Goal: Task Accomplishment & Management: Use online tool/utility

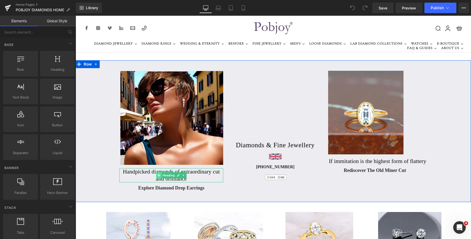
click at [157, 175] on icon at bounding box center [158, 174] width 3 height 3
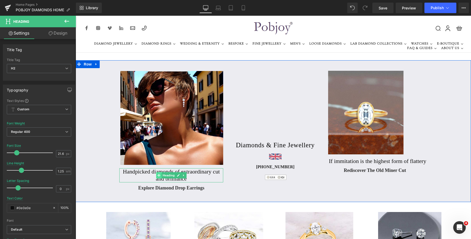
click at [157, 176] on icon at bounding box center [158, 174] width 3 height 3
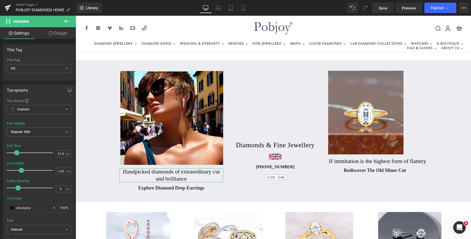
click at [65, 33] on link "Design" at bounding box center [58, 33] width 38 height 12
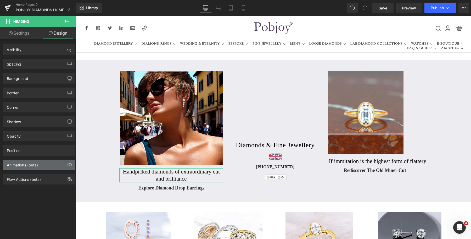
click at [31, 165] on div "Animations (beta)" at bounding box center [22, 163] width 31 height 7
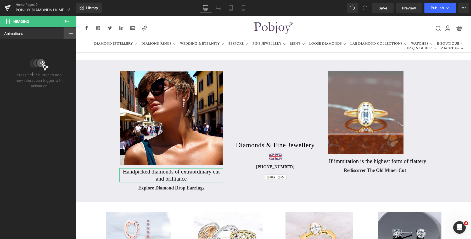
click at [70, 35] on icon at bounding box center [71, 33] width 4 height 4
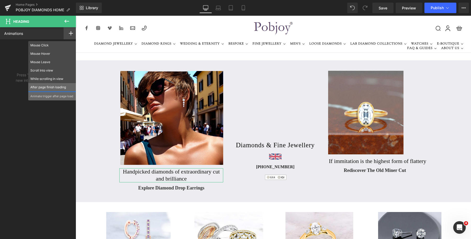
click at [49, 86] on p "After page finish loading" at bounding box center [52, 87] width 44 height 5
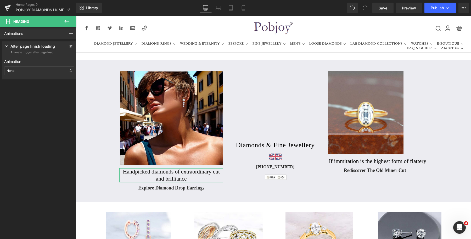
click at [48, 72] on div "None" at bounding box center [39, 70] width 70 height 9
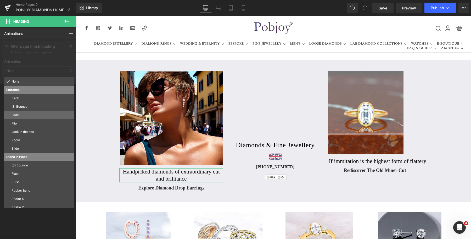
click at [28, 115] on p "Fade" at bounding box center [42, 114] width 60 height 5
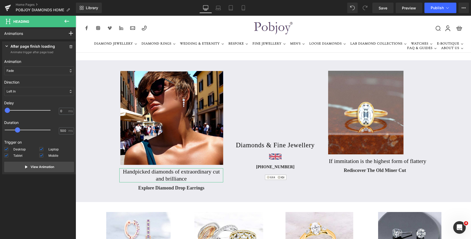
click at [30, 91] on div "Left In" at bounding box center [39, 91] width 70 height 9
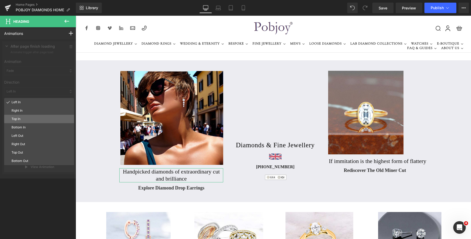
click at [20, 118] on p "Top In" at bounding box center [42, 118] width 60 height 5
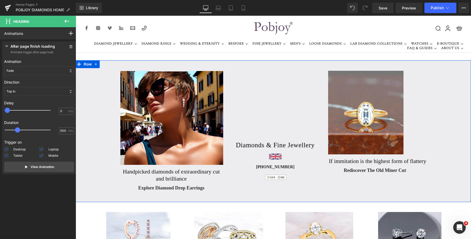
click at [337, 162] on h2 "If immitation is the highest form of flattery" at bounding box center [380, 160] width 102 height 7
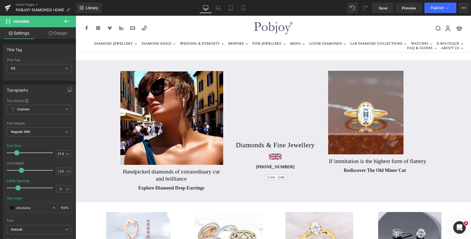
click at [63, 36] on link "Design" at bounding box center [58, 33] width 38 height 12
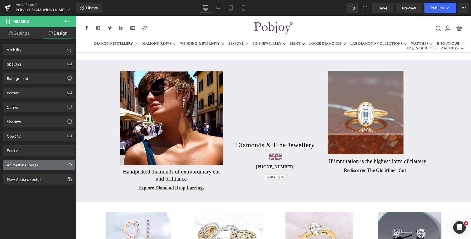
click at [24, 161] on div "Animations (beta)" at bounding box center [22, 163] width 31 height 7
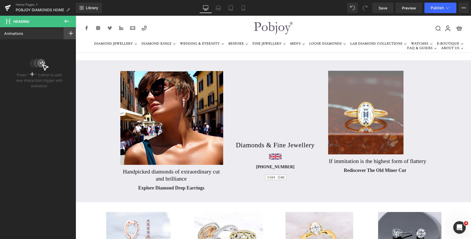
click at [71, 35] on rect at bounding box center [71, 33] width 1 height 4
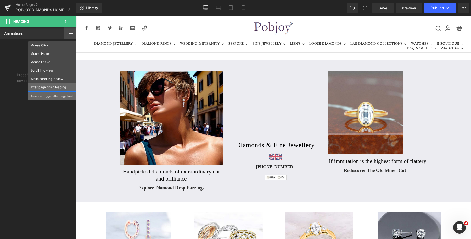
click at [49, 86] on p "After page finish loading" at bounding box center [52, 87] width 44 height 5
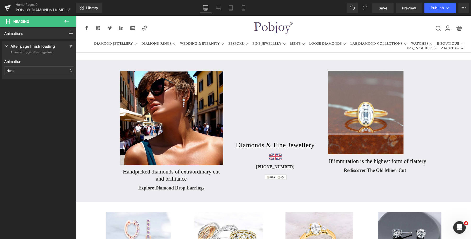
click at [46, 72] on div "None" at bounding box center [39, 70] width 70 height 9
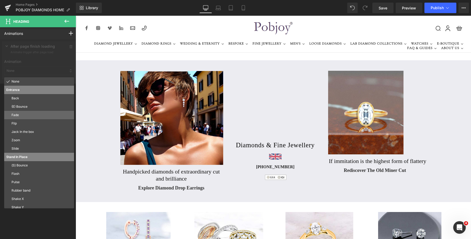
click at [23, 116] on p "Fade" at bounding box center [42, 114] width 60 height 5
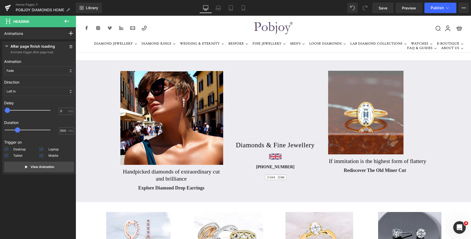
click at [31, 91] on div "Left In" at bounding box center [39, 91] width 70 height 9
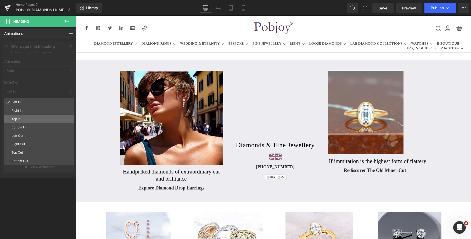
click at [23, 120] on p "Top In" at bounding box center [42, 118] width 60 height 5
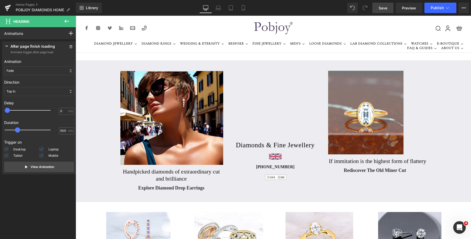
click at [382, 8] on span "Save" at bounding box center [382, 7] width 9 height 5
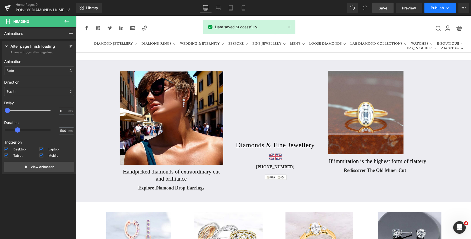
click at [435, 7] on span "Publish" at bounding box center [437, 8] width 13 height 4
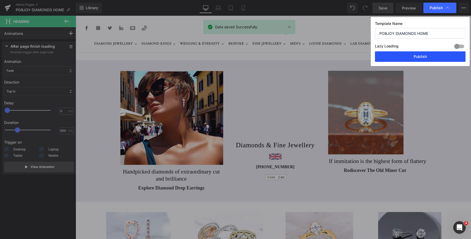
click at [420, 56] on button "Publish" at bounding box center [420, 56] width 91 height 10
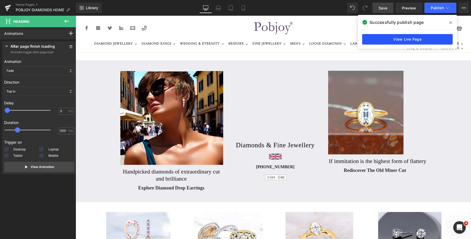
click at [393, 39] on link "View Live Page" at bounding box center [407, 39] width 91 height 10
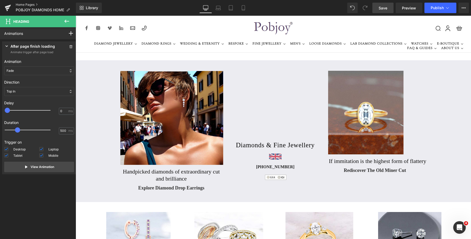
click at [25, 5] on link "Home Pages" at bounding box center [46, 5] width 60 height 4
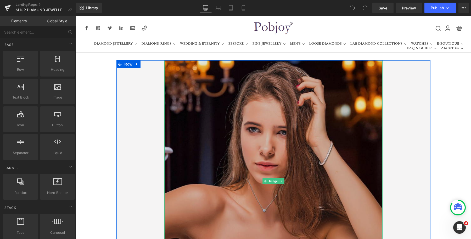
click at [190, 80] on img at bounding box center [273, 180] width 218 height 241
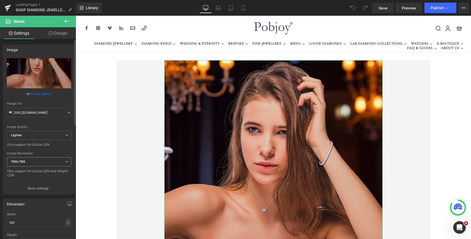
click at [23, 162] on b "768x768" at bounding box center [18, 161] width 14 height 4
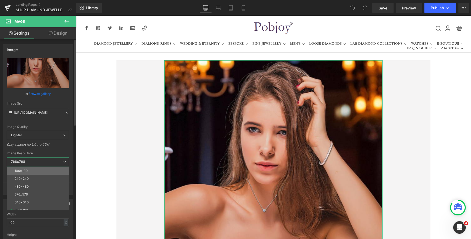
click at [24, 169] on div "100x100" at bounding box center [21, 171] width 13 height 4
type input "https://ucarecdn.com/38123105-f32d-4d0d-878a-604b4ab1517b/-/format/auto/-/previ…"
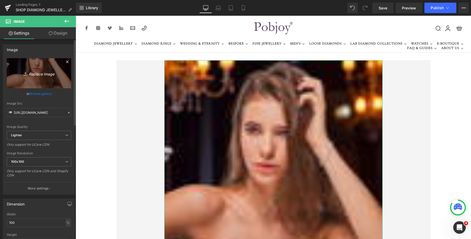
click at [44, 80] on link "Replace Image" at bounding box center [39, 73] width 64 height 30
type input "C:\fakepath\New Template-Photoroom-Photoroom (42).png"
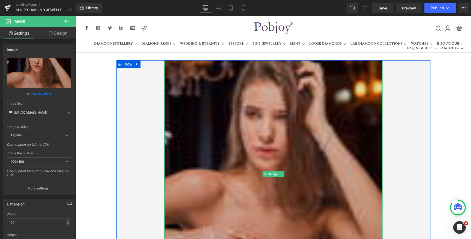
type input "https://ucarecdn.com/1df2a927-1a4e-4d0e-875a-efe14b6700a8/-/format/auto/-/previ…"
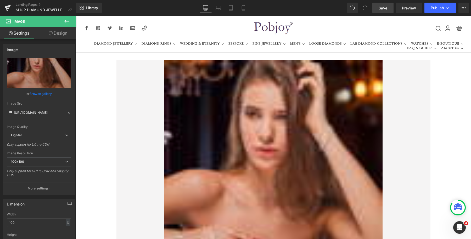
click at [383, 9] on span "Save" at bounding box center [382, 7] width 9 height 5
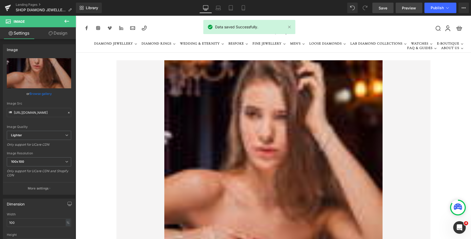
click at [406, 6] on span "Preview" at bounding box center [409, 7] width 14 height 5
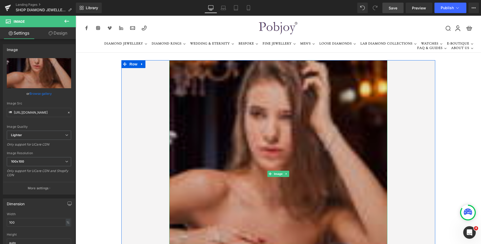
click at [186, 79] on img at bounding box center [278, 173] width 218 height 227
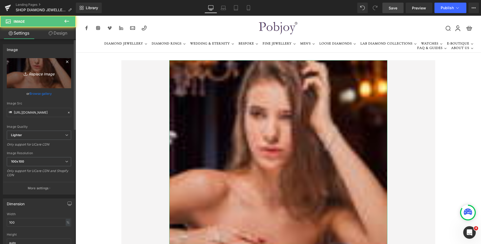
click at [54, 76] on link "Replace Image" at bounding box center [39, 73] width 64 height 30
type input "C:\fakepath\New Template-Photoroom-Photoroom (42).png"
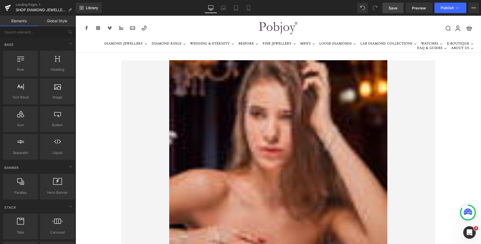
click at [221, 52] on nav "DIAMOND JEWELLERY DIAMOND RINGS WEDDING & ETERNITY BESPOKE FINE JEWELLERY MEN'S…" at bounding box center [278, 46] width 395 height 11
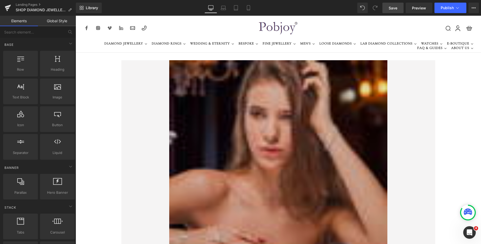
click at [209, 93] on img at bounding box center [278, 173] width 218 height 227
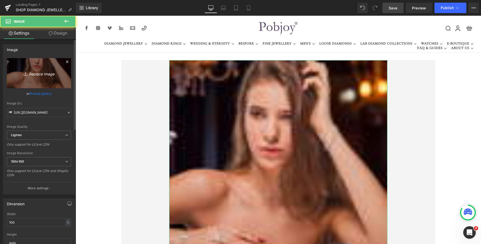
click at [33, 83] on link "Replace Image" at bounding box center [39, 73] width 64 height 30
type input "C:\fakepath\New Template-Photoroom-Photoroom (42).png"
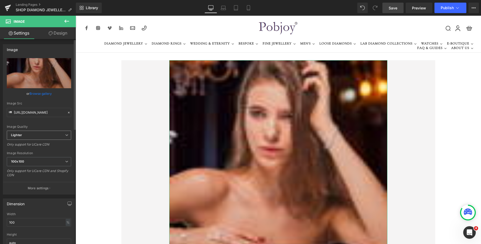
click at [48, 132] on span "Lighter" at bounding box center [39, 135] width 64 height 9
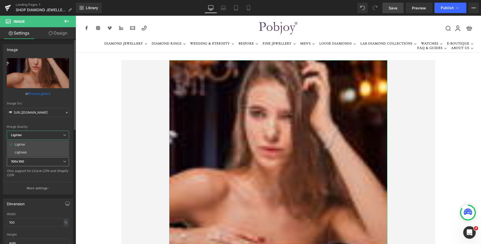
click at [34, 161] on span "100x100" at bounding box center [38, 161] width 62 height 9
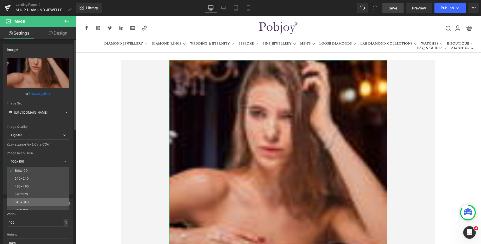
click at [27, 202] on div "640x640" at bounding box center [22, 202] width 14 height 4
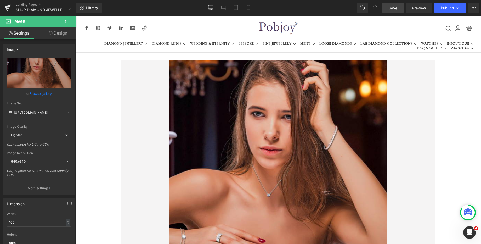
click at [391, 7] on span "Save" at bounding box center [393, 7] width 9 height 5
click at [416, 7] on span "Preview" at bounding box center [419, 7] width 14 height 5
click at [29, 161] on span "640x640" at bounding box center [39, 161] width 64 height 9
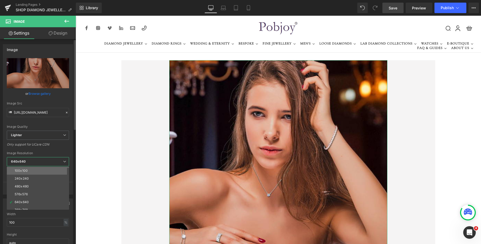
click at [28, 169] on li "100x100" at bounding box center [39, 171] width 65 height 8
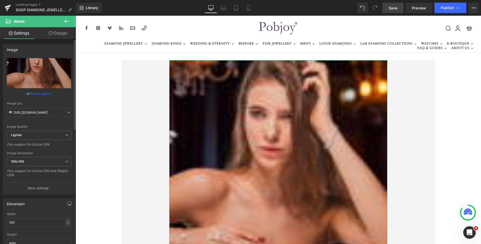
type input "https://ucarecdn.com/08bbcee8-e8ec-4d31-853a-395b504b2c7e/-/format/auto/-/previ…"
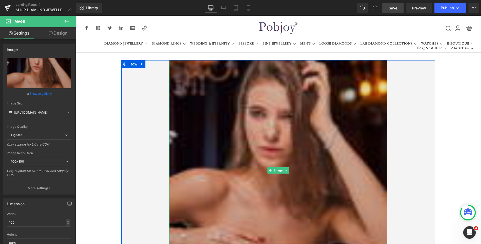
click at [226, 112] on img at bounding box center [278, 170] width 218 height 220
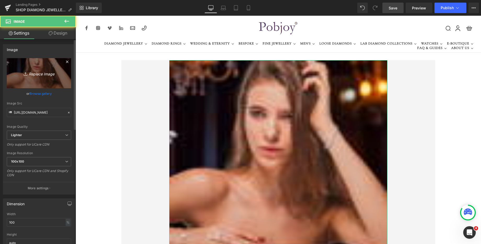
click at [39, 84] on link "Replace Image" at bounding box center [39, 73] width 64 height 30
type input "C:\fakepath\New Template-Photoroom-Photoroom (42).png"
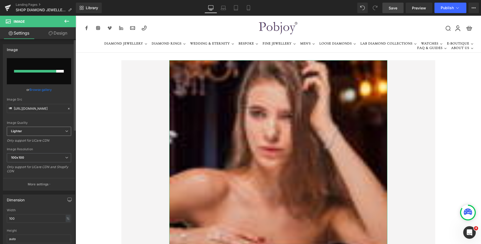
click at [51, 132] on span "Lighter" at bounding box center [39, 131] width 64 height 9
click at [41, 145] on li "Lightest" at bounding box center [38, 148] width 62 height 8
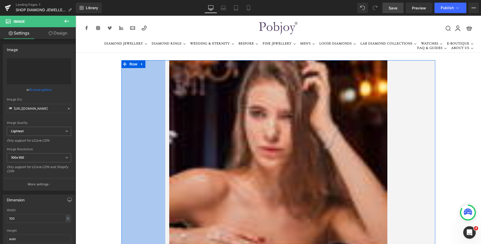
type input "https://ucarecdn.com/08bbcee8-e8ec-4d31-853a-395b504b2c7e/-/format/auto/-/previ…"
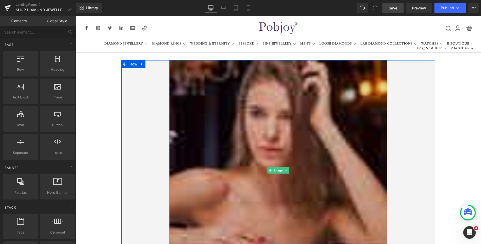
click at [198, 103] on img at bounding box center [278, 170] width 218 height 220
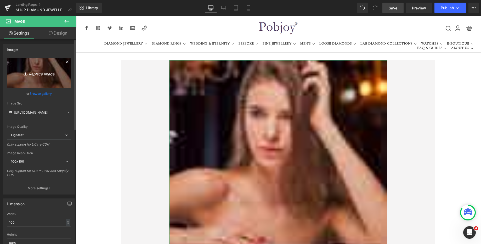
click at [51, 78] on link "Replace Image" at bounding box center [39, 73] width 64 height 30
type input "C:\fakepath\New Template-Photoroom-Photoroom (42).png"
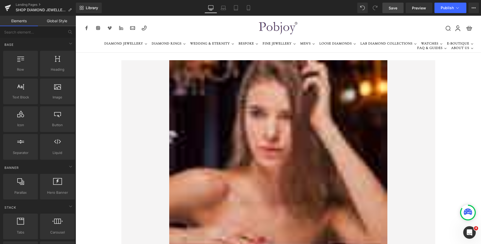
click at [174, 29] on div at bounding box center [159, 28] width 156 height 12
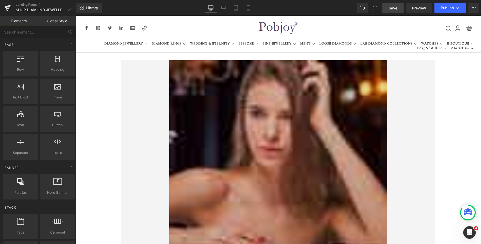
click at [198, 88] on img at bounding box center [278, 170] width 218 height 220
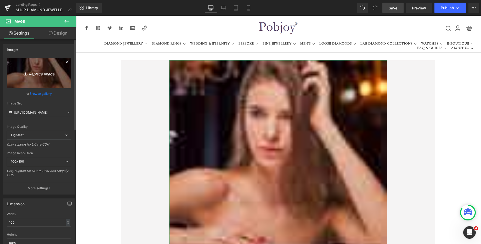
click at [49, 82] on link "Replace Image" at bounding box center [39, 73] width 64 height 30
type input "C:\fakepath\New Template-Photoroom-Photoroom (42).png"
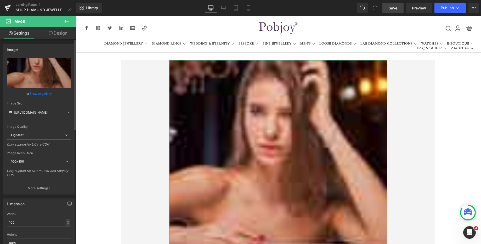
click at [53, 136] on span "Lightest" at bounding box center [39, 135] width 64 height 9
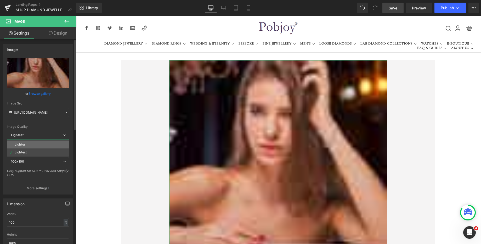
click at [41, 144] on li "Lighter" at bounding box center [38, 144] width 62 height 8
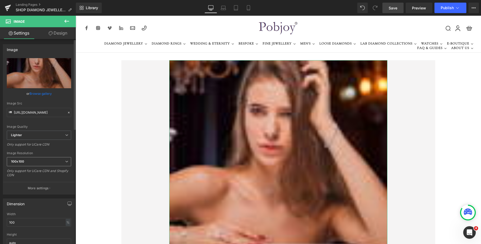
click at [29, 162] on span "100x100" at bounding box center [39, 161] width 64 height 9
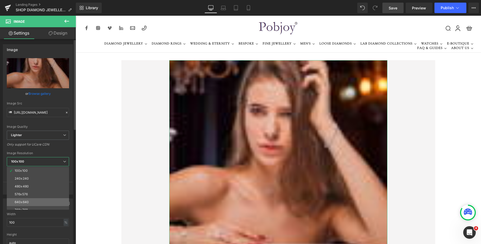
click at [27, 201] on div "640x640" at bounding box center [22, 202] width 14 height 4
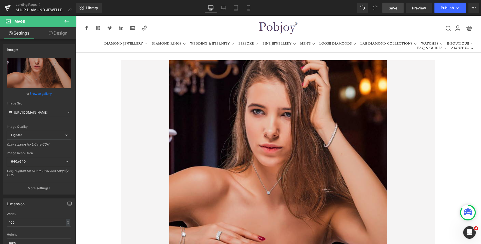
click at [391, 9] on span "Save" at bounding box center [393, 7] width 9 height 5
click at [417, 8] on span "Preview" at bounding box center [419, 7] width 14 height 5
click at [21, 134] on b "Lighter" at bounding box center [16, 135] width 11 height 4
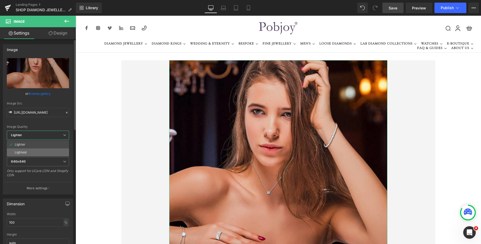
drag, startPoint x: 21, startPoint y: 142, endPoint x: 23, endPoint y: 151, distance: 9.3
click at [23, 151] on ul "Lighter Lightest" at bounding box center [38, 148] width 62 height 16
click at [23, 151] on div "Lightest" at bounding box center [21, 152] width 12 height 4
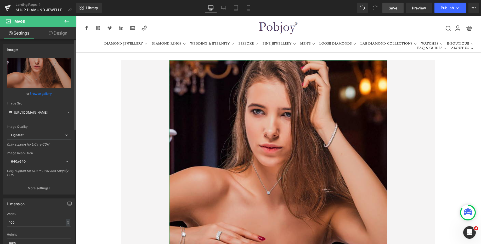
click at [23, 162] on b "640x640" at bounding box center [18, 161] width 15 height 4
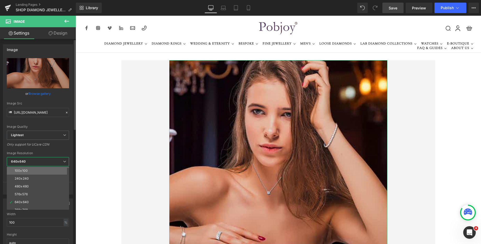
click at [22, 168] on li "100x100" at bounding box center [39, 171] width 65 height 8
type input "https://ucarecdn.com/a4a2a879-7cf7-4112-b49c-b24aed455138/-/format/auto/-/previ…"
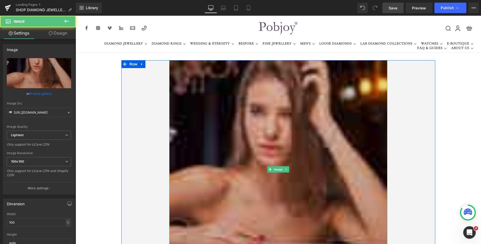
click at [204, 112] on img at bounding box center [278, 169] width 218 height 218
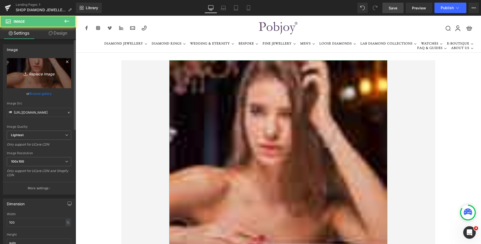
click at [26, 88] on link "Replace Image" at bounding box center [39, 73] width 64 height 30
type input "C:\fakepath\New Template-Photoroom-Photoroom (42).png"
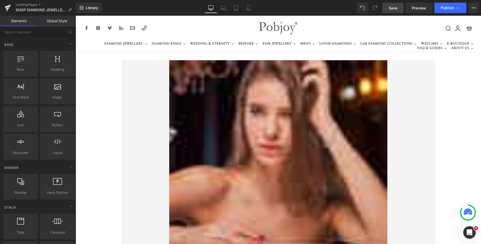
click at [196, 109] on img at bounding box center [278, 169] width 218 height 218
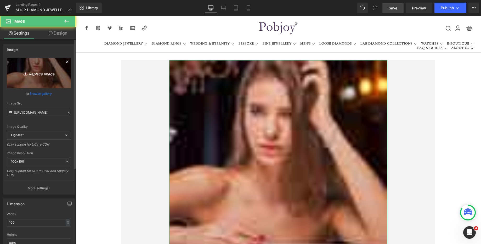
click at [42, 79] on link "Replace Image" at bounding box center [39, 73] width 64 height 30
type input "C:\fakepath\New Template-Photoroom-Photoroom (42).png"
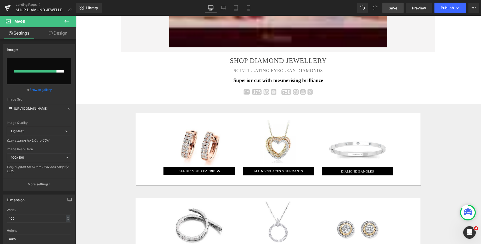
scroll to position [231, 0]
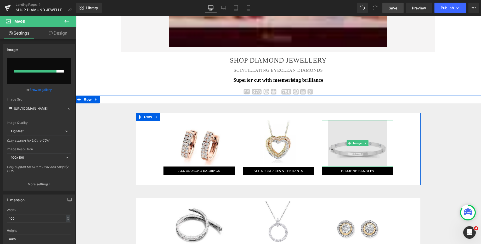
click at [349, 131] on img at bounding box center [357, 143] width 59 height 46
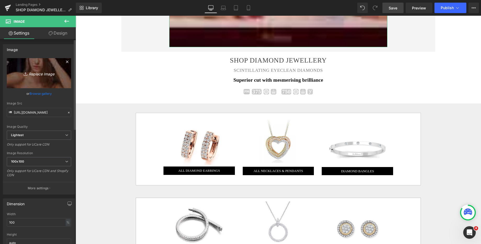
click at [45, 73] on icon "Replace Image" at bounding box center [39, 73] width 42 height 7
type input "C:\fakepath\New Template-Photoroom-Photoroom (42).png"
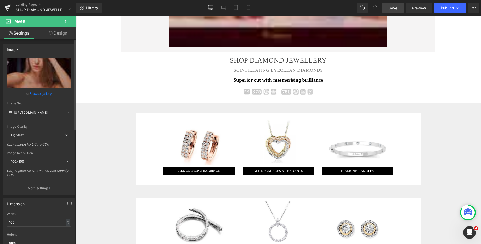
click at [42, 134] on span "Lightest" at bounding box center [39, 135] width 64 height 9
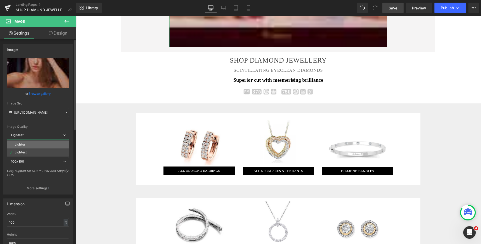
click at [36, 140] on li "Lighter" at bounding box center [38, 144] width 62 height 8
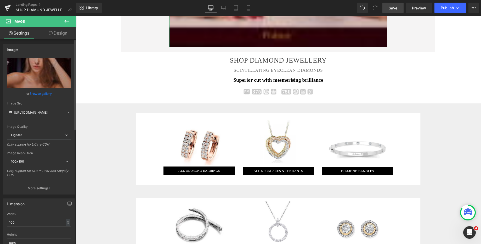
click at [29, 163] on span "100x100" at bounding box center [39, 161] width 64 height 9
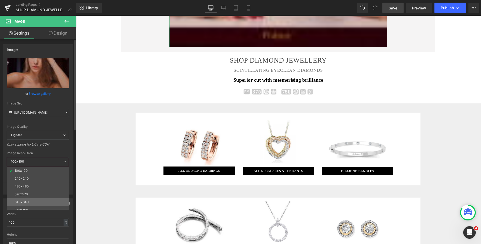
click at [25, 199] on li "640x640" at bounding box center [39, 202] width 65 height 8
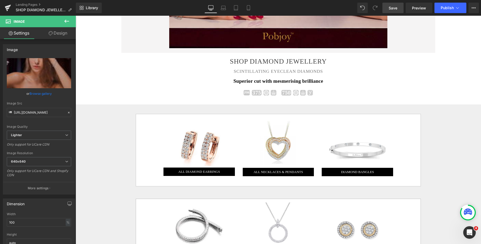
type input "https://ucarecdn.com/75f16c3c-2899-40cb-a1f5-fb9c308e32f5/-/format/auto/-/previ…"
click at [395, 9] on span "Save" at bounding box center [393, 7] width 9 height 5
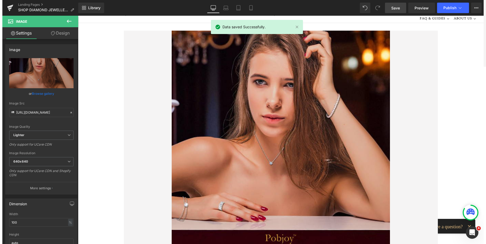
scroll to position [0, 0]
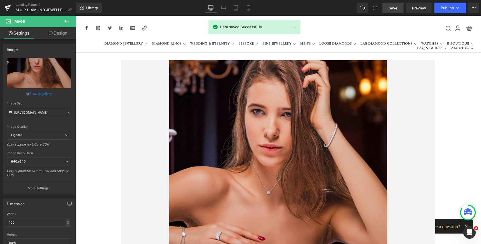
click at [388, 7] on link "Save" at bounding box center [392, 8] width 21 height 10
click at [447, 9] on span "Publish" at bounding box center [447, 8] width 13 height 4
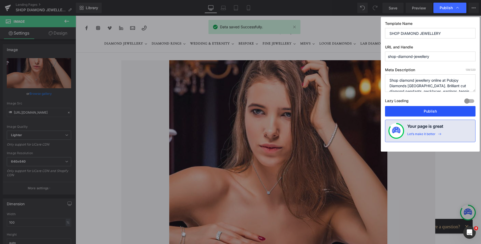
click at [420, 112] on button "Publish" at bounding box center [430, 111] width 91 height 10
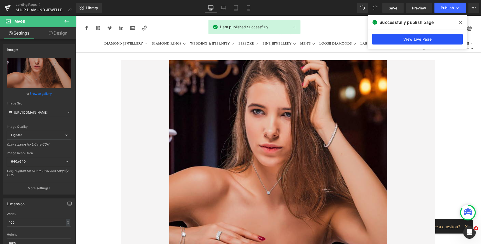
click at [424, 39] on link "View Live Page" at bounding box center [417, 39] width 91 height 10
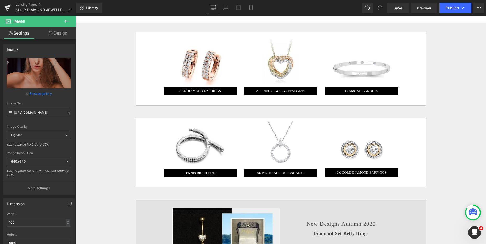
scroll to position [450, 0]
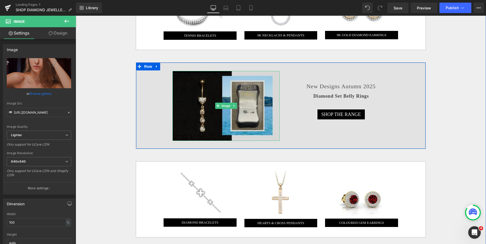
click at [213, 88] on img at bounding box center [225, 106] width 107 height 70
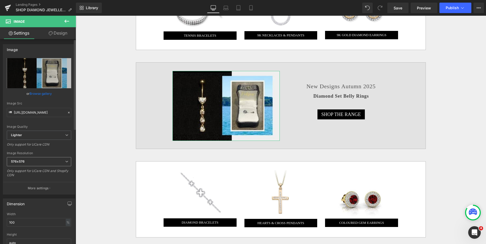
click at [35, 159] on span "576x576" at bounding box center [39, 161] width 64 height 9
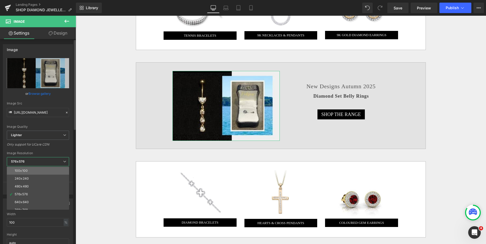
click at [31, 168] on li "100x100" at bounding box center [39, 171] width 65 height 8
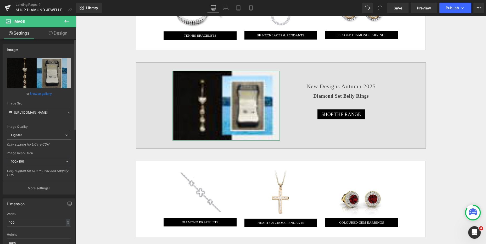
type input "https://ucarecdn.com/7e2aaa64-5d0b-4c2c-ba9d-31d017a1a351/-/format/auto/-/previ…"
click at [48, 78] on link "Replace Image" at bounding box center [39, 73] width 64 height 30
type input "C:\fakepath\New Template-Photoroom-Photoroom (47).png"
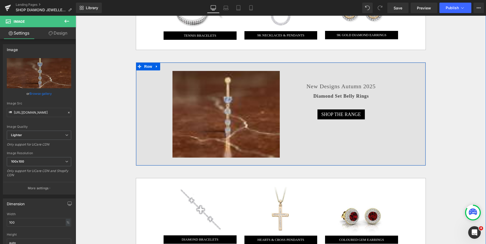
type input "https://ucarecdn.com/0c85e795-2cf4-43a7-984e-15dafc6db1ac/-/format/auto/-/previ…"
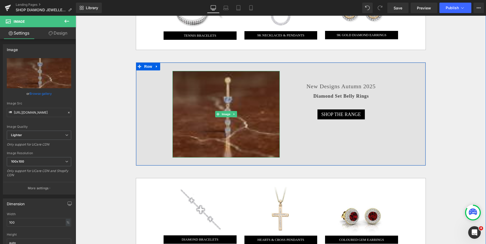
click at [238, 85] on img at bounding box center [225, 114] width 107 height 87
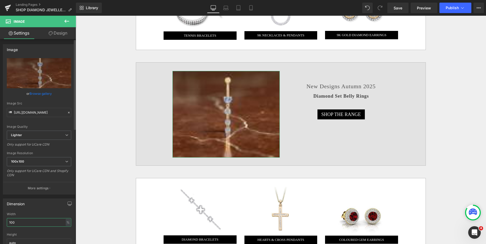
drag, startPoint x: 21, startPoint y: 219, endPoint x: 0, endPoint y: 219, distance: 21.2
click at [0, 219] on div "Dimension 100% Width 100 % % px auto Height auto 0 Circle Image" at bounding box center [39, 229] width 78 height 70
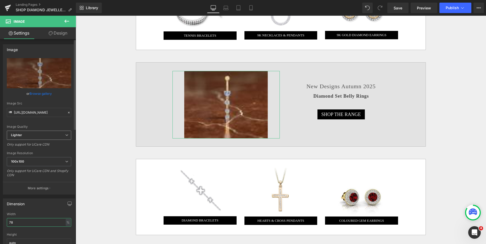
type input "78"
click at [46, 137] on span "Lighter" at bounding box center [39, 135] width 64 height 9
click at [28, 163] on span "100x100" at bounding box center [38, 161] width 62 height 9
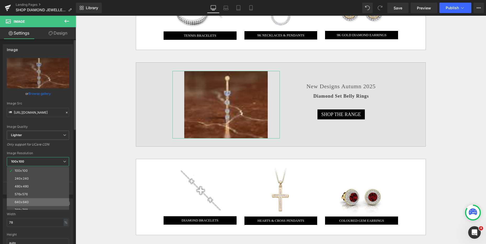
click at [27, 201] on div "640x640" at bounding box center [22, 202] width 14 height 4
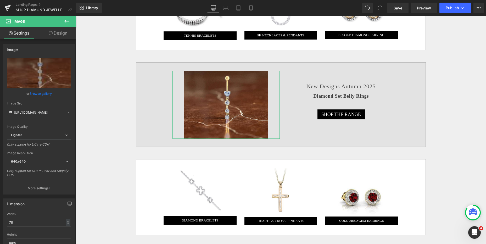
type input "https://ucarecdn.com/0c85e795-2cf4-43a7-984e-15dafc6db1ac/-/format/auto/-/previ…"
click at [398, 4] on link "Save" at bounding box center [397, 8] width 21 height 10
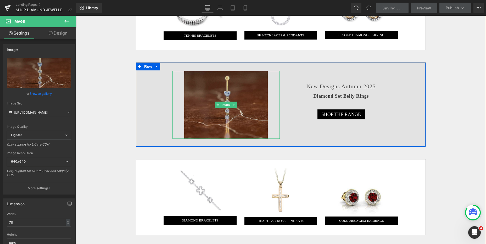
click at [245, 85] on img at bounding box center [225, 105] width 83 height 68
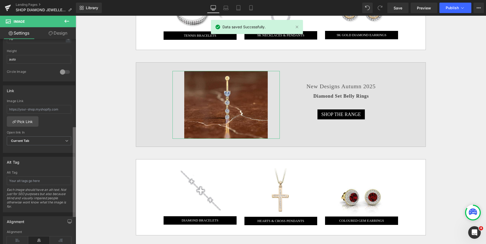
scroll to position [196, 0]
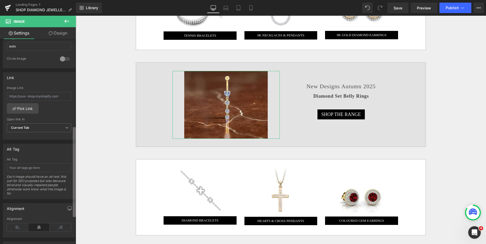
click at [68, 175] on div "Image https://ucarecdn.com/0c85e795-2cf4-43a7-984e-15dafc6db1ac/-/format/auto/-…" at bounding box center [38, 142] width 76 height 207
click at [45, 170] on input "text" at bounding box center [39, 167] width 64 height 9
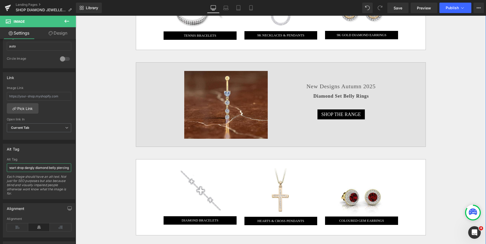
scroll to position [0, 17]
type input "Diamond heart drop dangly diamond belly piercing"
click at [43, 98] on input "text" at bounding box center [39, 96] width 64 height 9
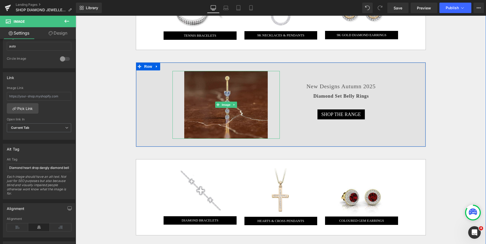
click at [207, 83] on img at bounding box center [225, 105] width 83 height 68
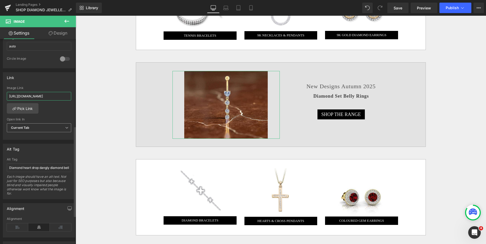
scroll to position [0, 72]
type input "https://www.pobjoydiamonds.com/products/dangly-heart-drop-diamond-belly-ring-gia"
click at [397, 9] on span "Save" at bounding box center [397, 7] width 9 height 5
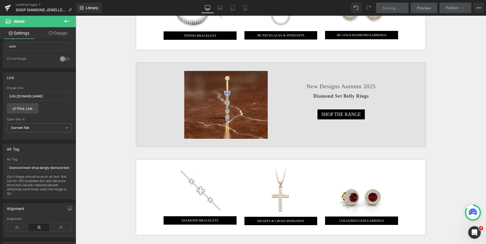
scroll to position [0, 0]
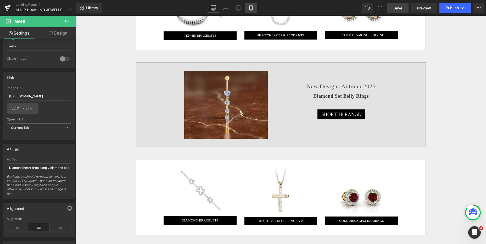
click at [250, 5] on icon at bounding box center [250, 7] width 5 height 5
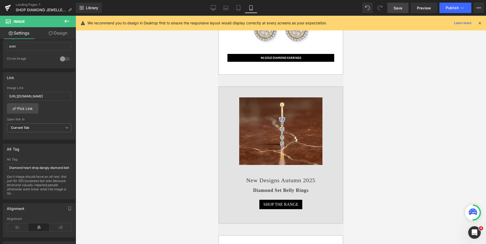
scroll to position [675, 0]
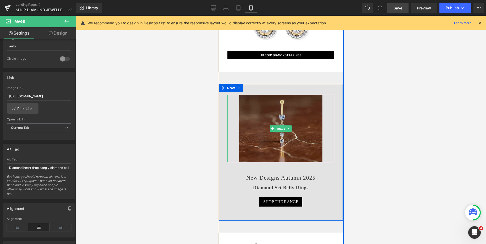
click at [252, 109] on img at bounding box center [280, 128] width 83 height 67
click at [250, 117] on img at bounding box center [280, 128] width 83 height 67
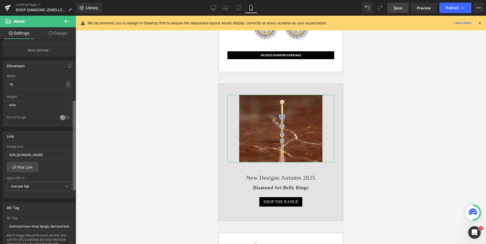
scroll to position [104, 0]
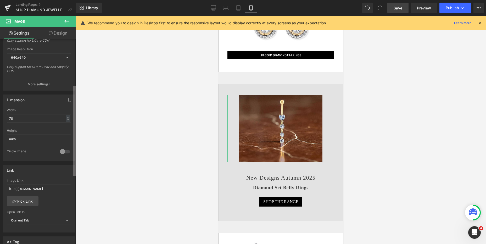
click at [75, 94] on b at bounding box center [74, 131] width 3 height 90
drag, startPoint x: 21, startPoint y: 118, endPoint x: 0, endPoint y: 123, distance: 21.7
click at [0, 123] on div "Dimension 78% Width 78 % % px auto Height auto 0 Circle Image" at bounding box center [39, 126] width 78 height 70
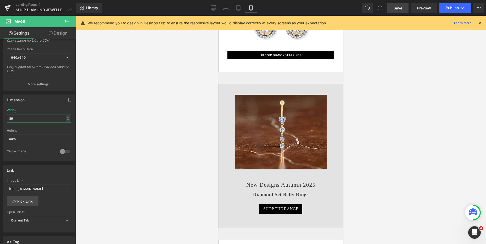
type input "86"
click at [399, 7] on span "Save" at bounding box center [397, 7] width 9 height 5
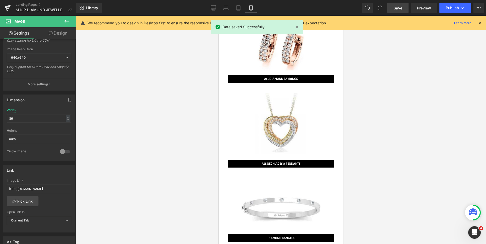
scroll to position [146, 0]
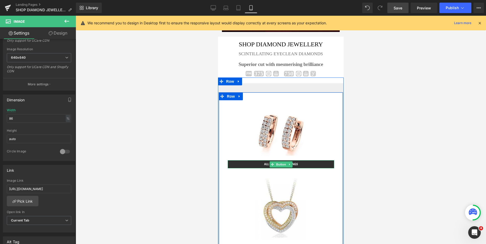
click at [260, 160] on link "ALL DIAMOND EARRINGS" at bounding box center [281, 164] width 106 height 8
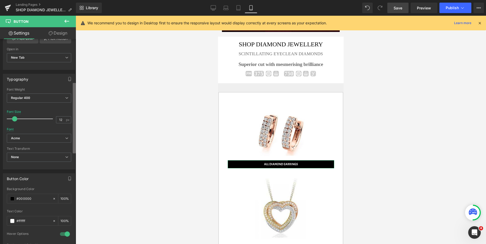
scroll to position [123, 0]
click at [68, 144] on div "Button Button Styles Custom Custom Setup Global Style Custom Setup Global Style…" at bounding box center [38, 142] width 76 height 207
click at [38, 137] on b "Acme" at bounding box center [38, 136] width 54 height 4
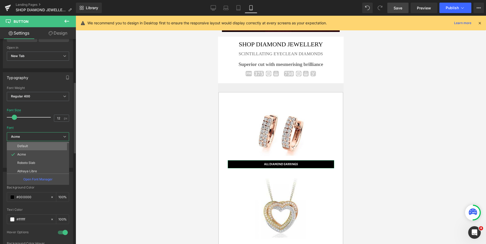
click at [36, 143] on li "Default" at bounding box center [39, 146] width 65 height 8
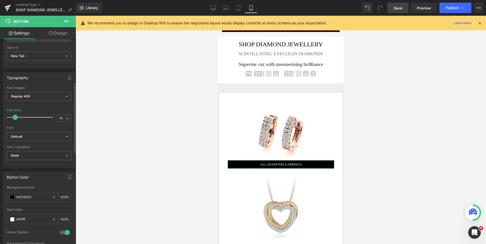
type input "15"
click at [16, 117] on span at bounding box center [15, 117] width 5 height 5
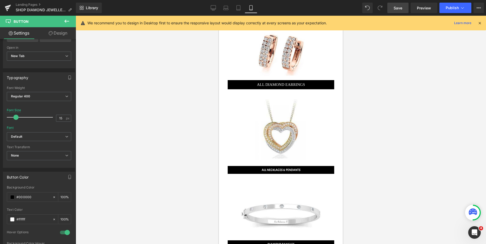
scroll to position [232, 0]
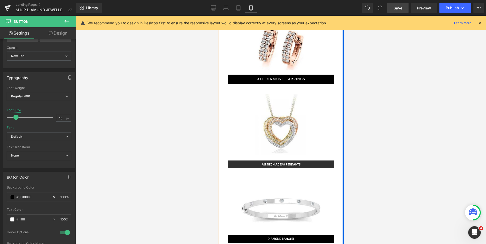
click at [238, 160] on link "ALL NECKLACES & PENDANTS" at bounding box center [281, 164] width 106 height 8
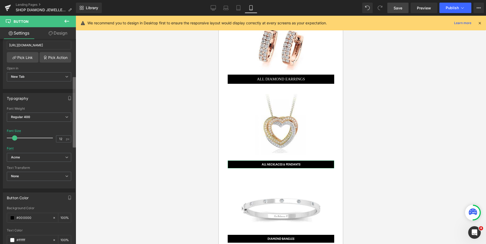
scroll to position [109, 0]
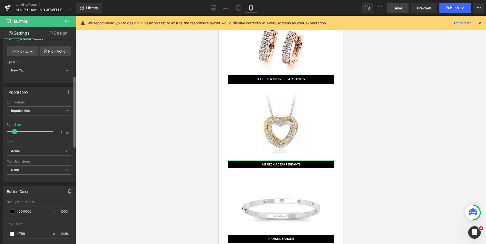
click at [73, 143] on b at bounding box center [74, 112] width 3 height 70
click at [41, 150] on b "Acme" at bounding box center [38, 151] width 54 height 4
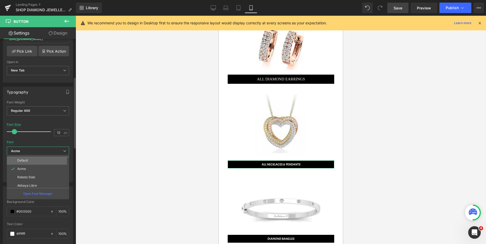
click at [34, 159] on li "Default" at bounding box center [39, 160] width 65 height 8
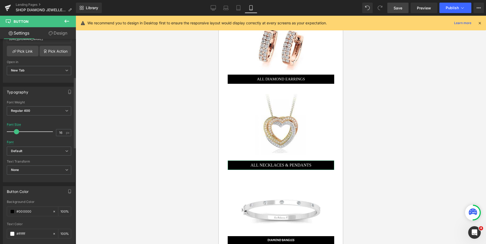
type input "15"
click at [16, 131] on span at bounding box center [15, 131] width 5 height 5
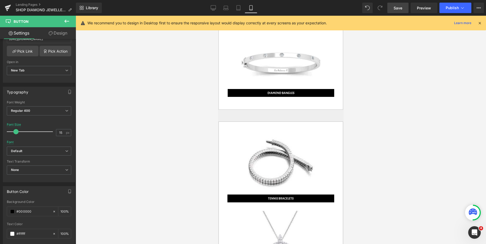
scroll to position [347, 0]
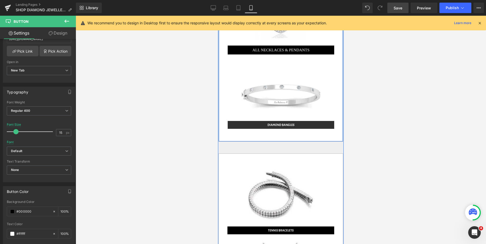
click at [250, 121] on link "DIAMOND BANGLES" at bounding box center [281, 125] width 106 height 8
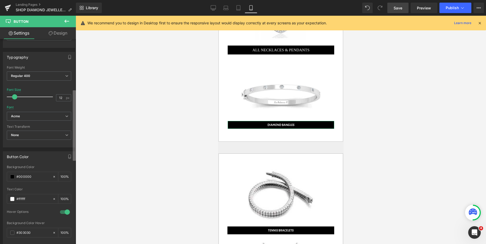
scroll to position [145, 0]
click at [71, 156] on div "Button Button Styles Custom Custom Setup Global Style Custom Setup Global Style…" at bounding box center [38, 142] width 76 height 207
click at [50, 114] on b "Acme" at bounding box center [38, 114] width 54 height 4
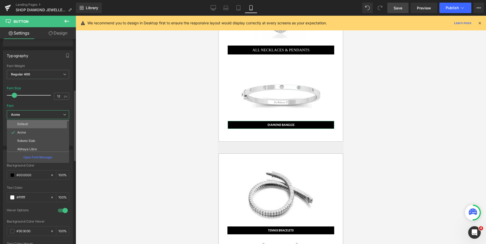
click at [41, 120] on li "Default" at bounding box center [39, 124] width 65 height 8
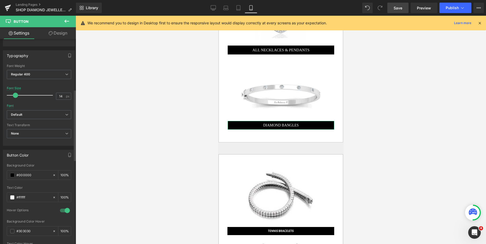
type input "15"
click at [15, 95] on span at bounding box center [15, 95] width 5 height 5
click at [240, 224] on div "Rendering Content" at bounding box center [243, 223] width 32 height 6
click at [240, 227] on link "TENNIS BRACELETS" at bounding box center [280, 231] width 107 height 8
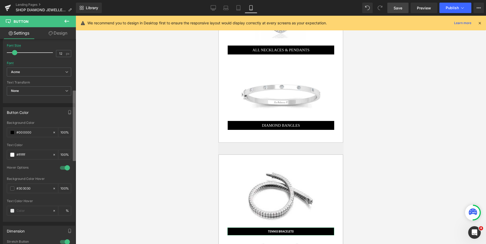
click at [75, 161] on b at bounding box center [74, 126] width 3 height 70
click at [32, 74] on span "Acme" at bounding box center [39, 71] width 64 height 9
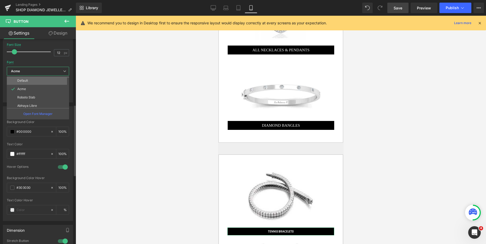
click at [32, 78] on li "Default" at bounding box center [39, 80] width 65 height 8
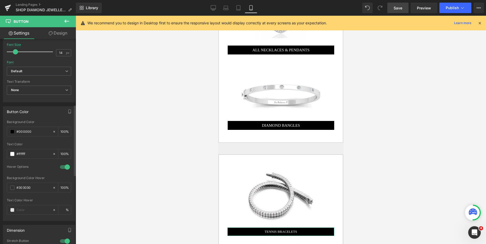
type input "15"
click at [16, 53] on span at bounding box center [15, 51] width 5 height 5
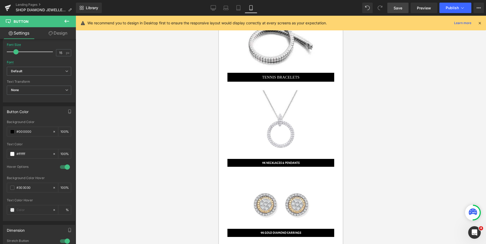
scroll to position [528, 0]
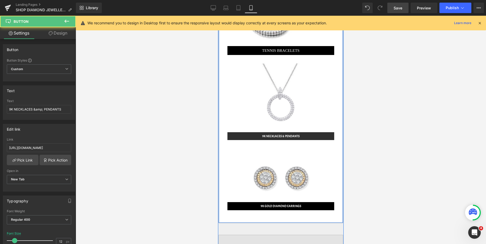
click at [257, 132] on link "9K NECKLACES & PENDANTS" at bounding box center [280, 136] width 107 height 8
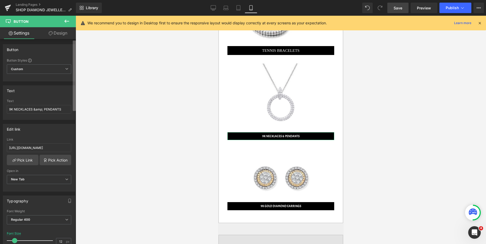
scroll to position [155, 0]
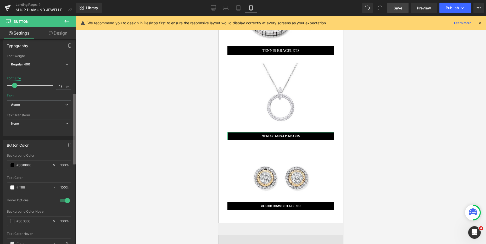
click at [74, 144] on b at bounding box center [74, 129] width 3 height 70
click at [51, 105] on b "Acme" at bounding box center [38, 105] width 54 height 4
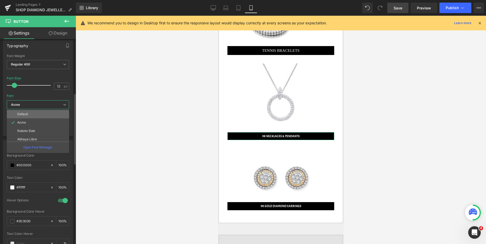
click at [43, 111] on li "Default" at bounding box center [39, 114] width 65 height 8
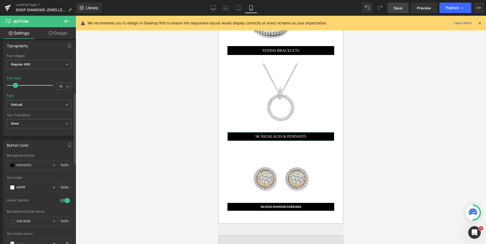
type input "15"
click at [15, 86] on span at bounding box center [15, 85] width 5 height 5
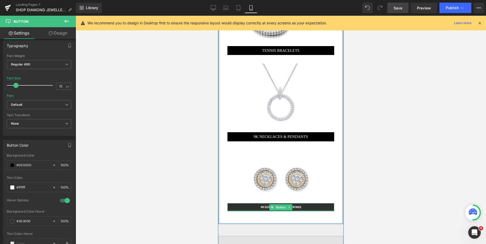
click at [248, 210] on div at bounding box center [280, 210] width 107 height 1
click at [248, 204] on link "9K GOLD DIAMOND EARRINGS" at bounding box center [280, 207] width 107 height 8
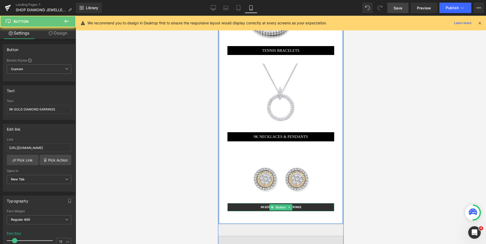
click at [249, 203] on link "9K GOLD DIAMOND EARRINGS" at bounding box center [280, 207] width 107 height 8
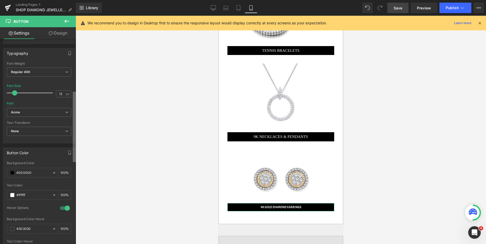
scroll to position [148, 0]
click at [75, 145] on b at bounding box center [74, 127] width 3 height 70
click at [35, 113] on b "Acme" at bounding box center [38, 111] width 54 height 4
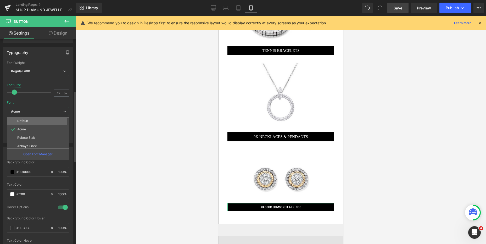
click at [32, 117] on li "Default" at bounding box center [39, 121] width 65 height 8
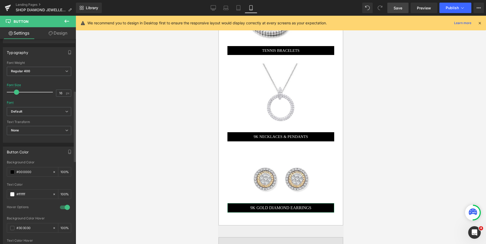
click at [17, 93] on span at bounding box center [16, 91] width 5 height 5
type input "15"
click at [16, 93] on span at bounding box center [15, 91] width 5 height 5
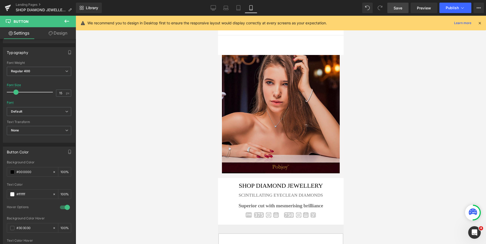
scroll to position [51, 0]
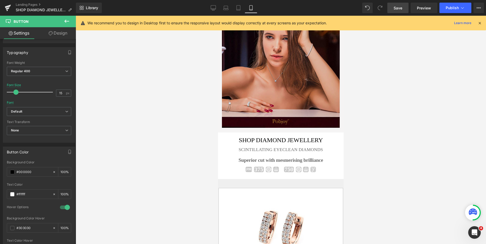
drag, startPoint x: 343, startPoint y: 75, endPoint x: 555, endPoint y: 45, distance: 214.8
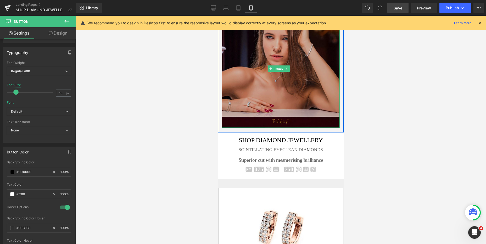
click at [235, 39] on img at bounding box center [281, 68] width 118 height 118
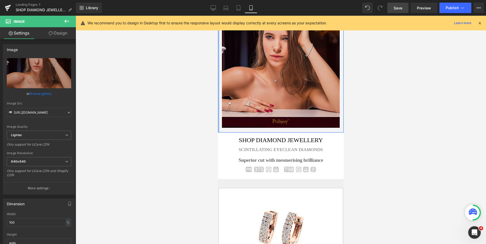
click at [219, 64] on div at bounding box center [218, 70] width 1 height 123
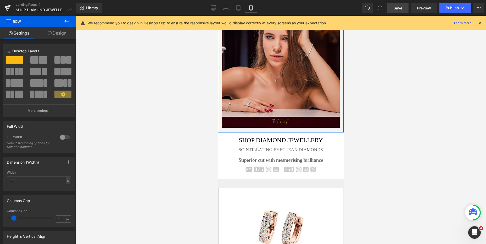
click at [59, 32] on link "Design" at bounding box center [57, 33] width 38 height 12
click at [0, 0] on div "Spacing" at bounding box center [0, 0] width 0 height 0
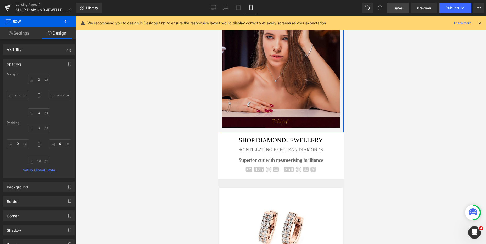
type input "0"
type input "18"
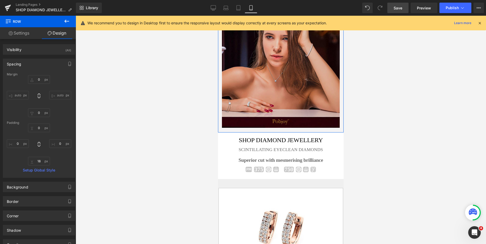
type input "0"
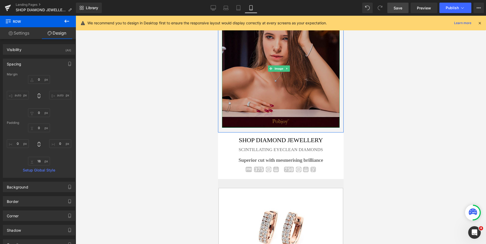
click at [223, 79] on img at bounding box center [281, 68] width 118 height 118
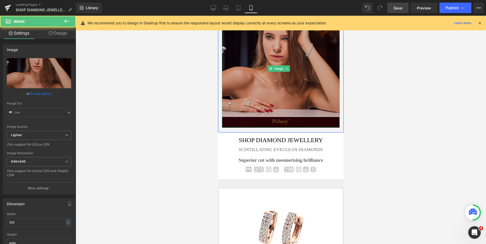
type input "https://ucarecdn.com/75f16c3c-2899-40cb-a1f5-fb9c308e32f5/-/format/auto/-/previ…"
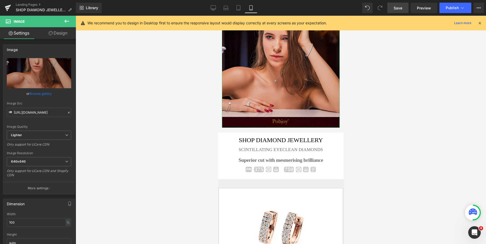
click at [64, 34] on link "Design" at bounding box center [58, 33] width 38 height 12
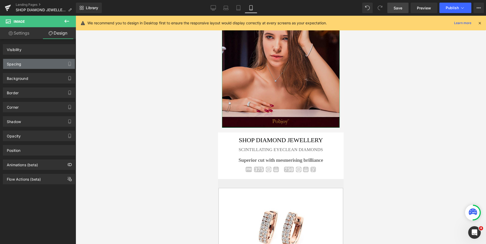
click at [27, 64] on div "Spacing" at bounding box center [39, 64] width 72 height 10
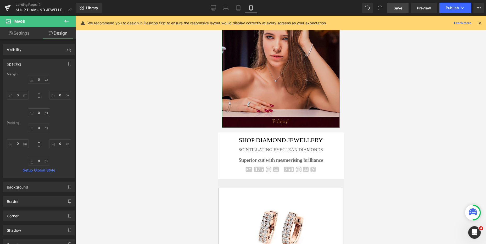
type input "0"
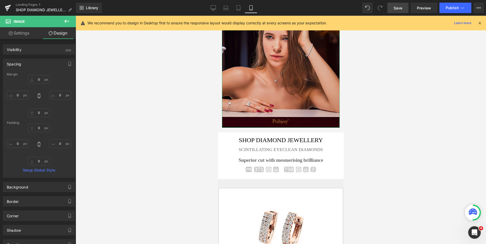
type input "0"
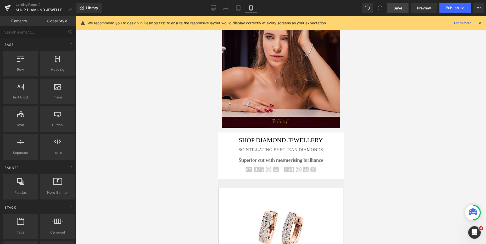
click at [371, 94] on div at bounding box center [281, 130] width 410 height 228
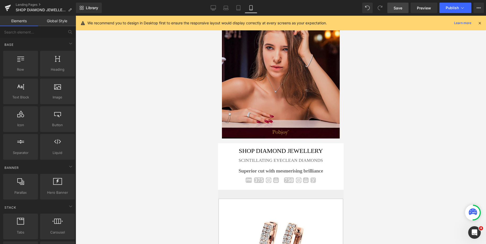
scroll to position [94, 0]
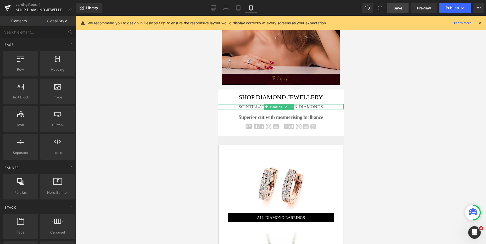
click at [246, 104] on h3 "SCINTILLATING EYECLEAN DIAMONDS" at bounding box center [281, 106] width 126 height 5
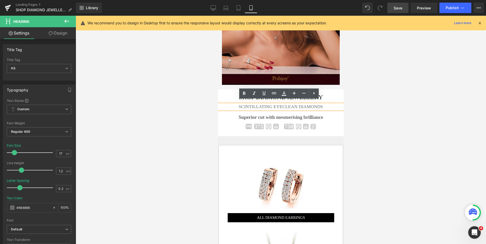
click at [374, 104] on div at bounding box center [281, 130] width 410 height 228
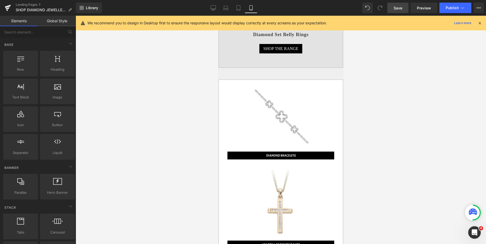
scroll to position [868, 0]
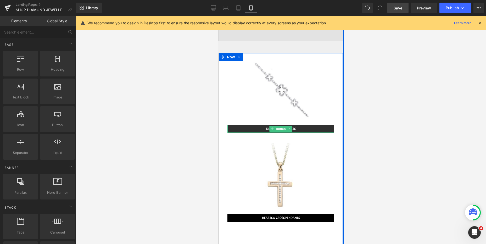
click at [266, 127] on span "DIAMOND BRACELETS" at bounding box center [281, 129] width 30 height 4
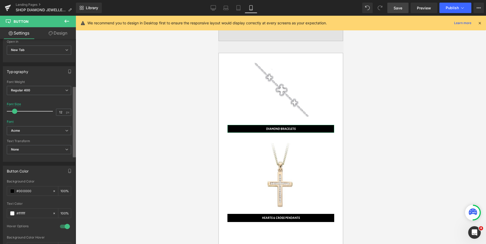
scroll to position [136, 0]
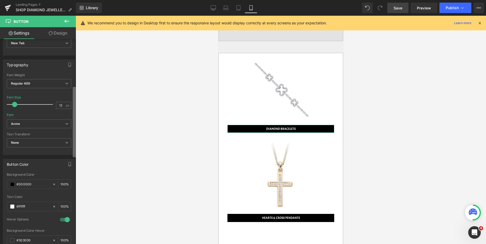
click at [75, 157] on b at bounding box center [74, 122] width 3 height 70
click at [50, 125] on b "Acme" at bounding box center [38, 124] width 54 height 4
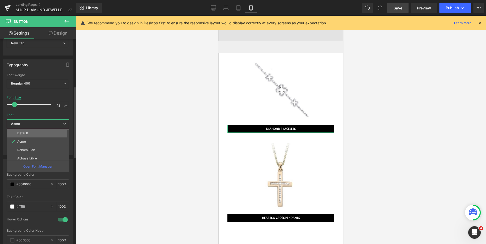
click at [41, 129] on li "Default" at bounding box center [39, 133] width 65 height 8
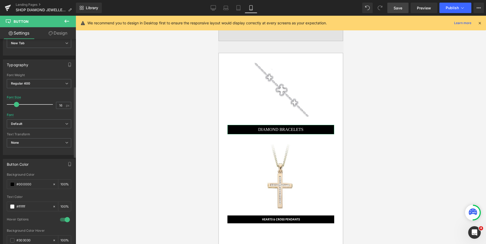
type input "15"
click at [15, 106] on span at bounding box center [15, 104] width 5 height 5
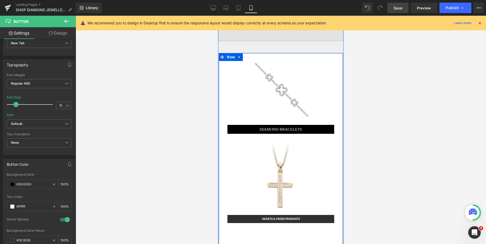
click at [257, 216] on link "HEARTS & CROSS PENDANTS" at bounding box center [280, 219] width 107 height 8
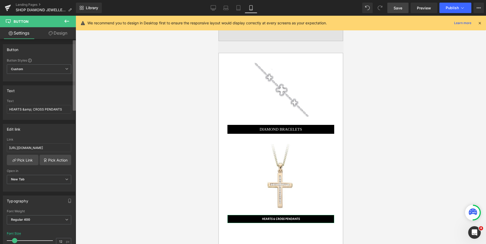
scroll to position [115, 0]
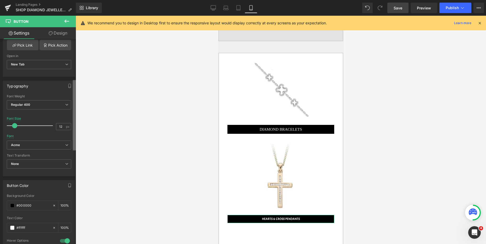
click at [75, 138] on b at bounding box center [74, 115] width 3 height 70
click at [37, 142] on span "Acme" at bounding box center [39, 144] width 64 height 9
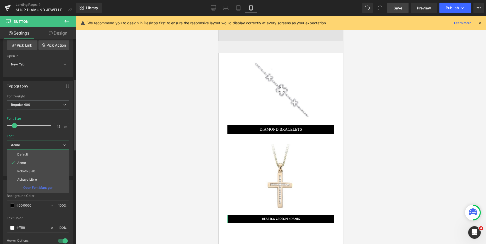
click at [33, 150] on div "Acme Default Acme Roboto Slab Abhaya Libre Playball Abril Fatface Crimson Text …" at bounding box center [38, 146] width 62 height 12
click at [32, 151] on li "Default" at bounding box center [39, 154] width 65 height 8
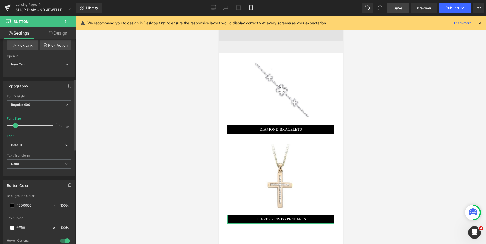
type input "15"
click at [16, 127] on span at bounding box center [15, 125] width 5 height 5
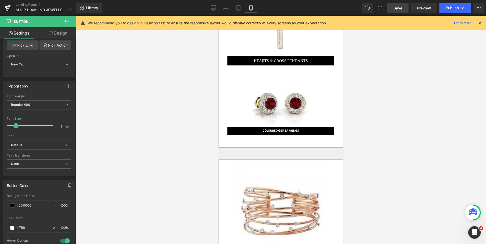
scroll to position [1077, 0]
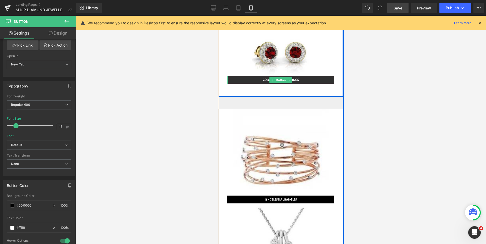
click at [253, 77] on link "COLOURED GEM EARRINGS" at bounding box center [280, 80] width 107 height 8
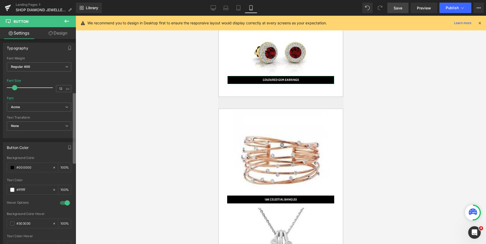
click at [73, 157] on b at bounding box center [74, 128] width 3 height 70
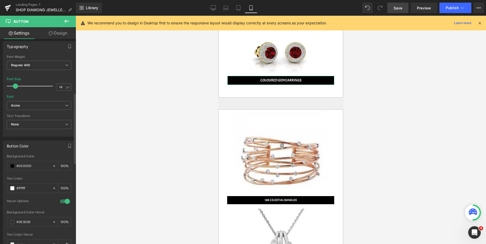
click at [15, 87] on span at bounding box center [15, 85] width 5 height 5
type input "15"
click at [15, 87] on span at bounding box center [15, 85] width 5 height 5
click at [24, 107] on b "Acme" at bounding box center [38, 105] width 54 height 4
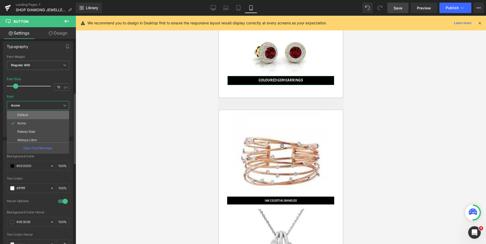
click at [26, 114] on p "Default" at bounding box center [22, 115] width 11 height 4
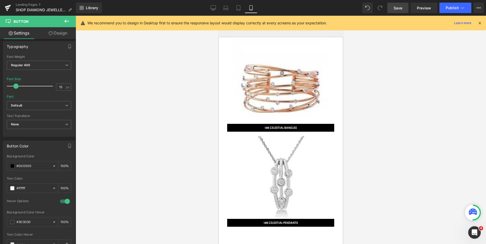
scroll to position [1206, 0]
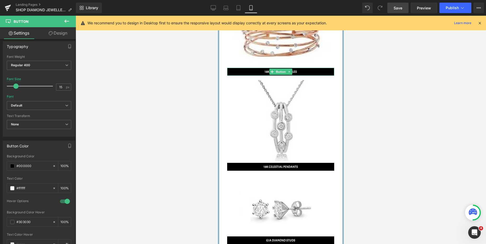
click at [254, 68] on div at bounding box center [280, 68] width 107 height 1
click at [251, 74] on div at bounding box center [280, 74] width 107 height 1
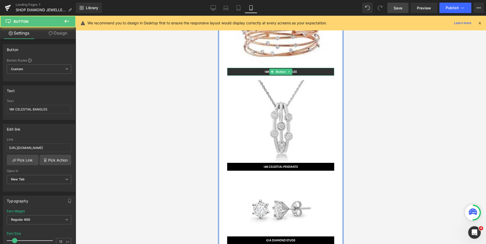
click at [255, 69] on link "18K CELESTIAL BANGLES" at bounding box center [280, 72] width 107 height 8
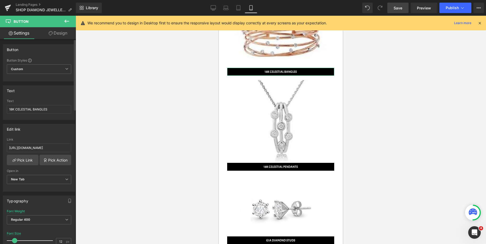
click at [72, 91] on div "Text" at bounding box center [39, 91] width 72 height 10
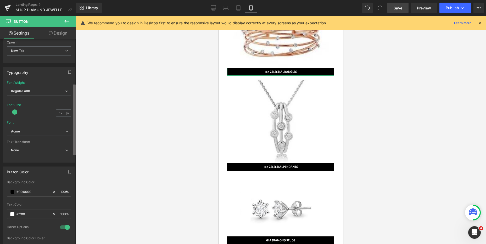
click at [72, 142] on div "Button Button Styles Custom Custom Setup Global Style Custom Setup Global Style…" at bounding box center [38, 142] width 76 height 207
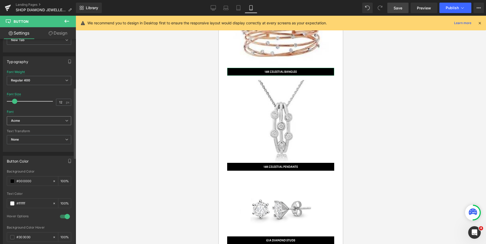
click at [45, 124] on span "Acme" at bounding box center [39, 120] width 64 height 9
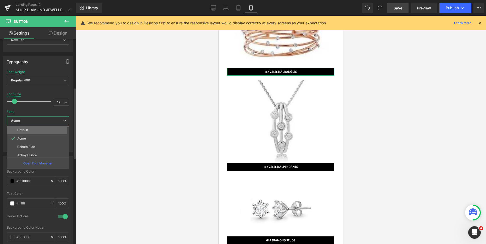
click at [39, 127] on li "Default" at bounding box center [39, 130] width 65 height 8
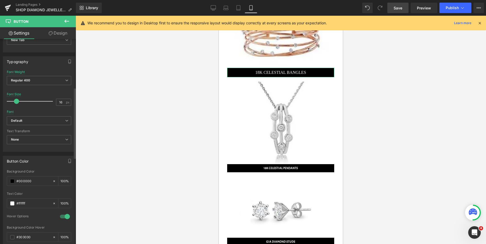
type input "15"
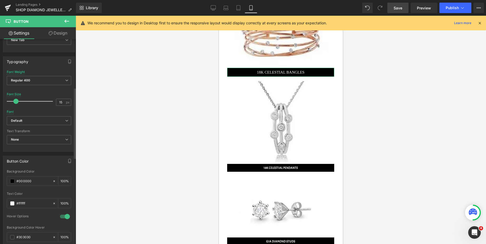
click at [13, 101] on span at bounding box center [15, 101] width 5 height 5
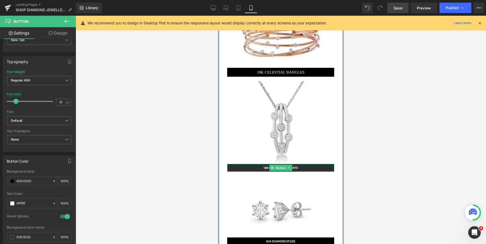
click at [247, 164] on link "18K CELESTIAL PENDANTS" at bounding box center [280, 168] width 107 height 8
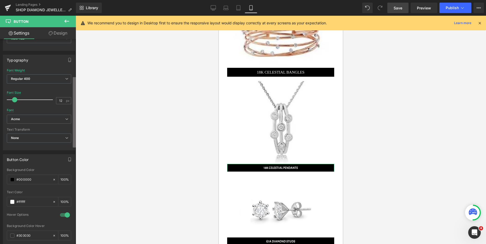
scroll to position [152, 0]
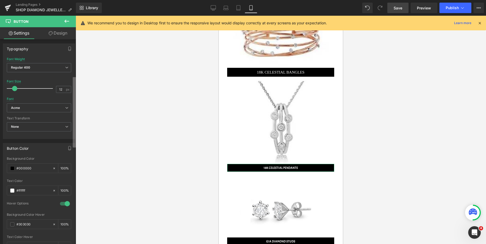
click at [76, 143] on b at bounding box center [74, 112] width 3 height 70
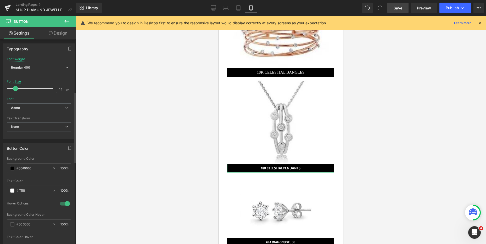
type input "15"
click at [16, 88] on span at bounding box center [15, 88] width 5 height 5
click at [26, 109] on b "Acme" at bounding box center [38, 108] width 54 height 4
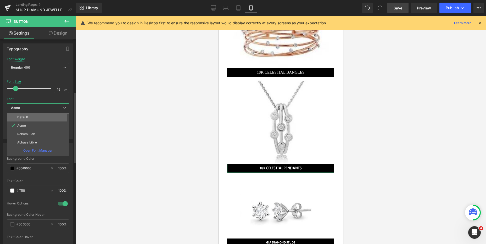
click at [26, 115] on li "Default" at bounding box center [39, 117] width 65 height 8
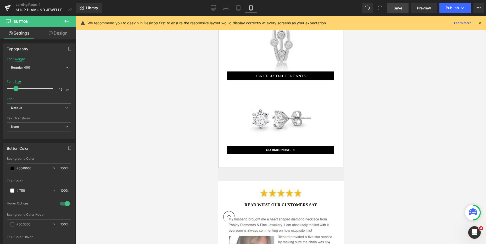
scroll to position [1312, 0]
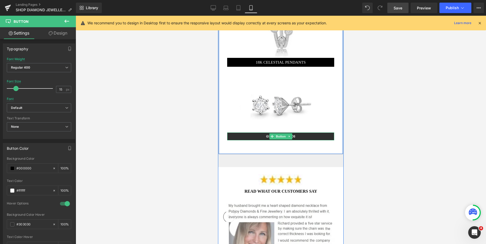
click at [255, 134] on link "GIA DIAMOND STUDS" at bounding box center [280, 136] width 107 height 8
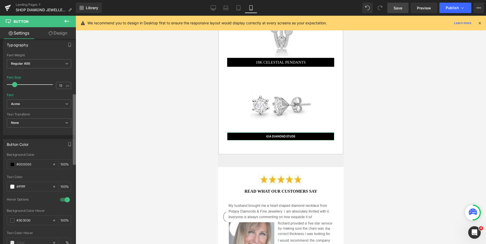
click at [73, 155] on b at bounding box center [74, 129] width 3 height 70
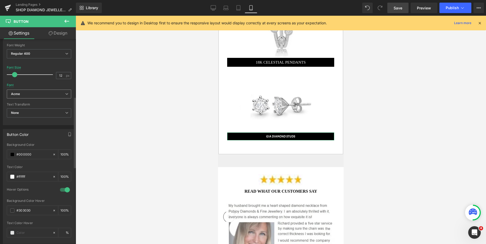
click at [55, 94] on b "Acme" at bounding box center [38, 94] width 54 height 4
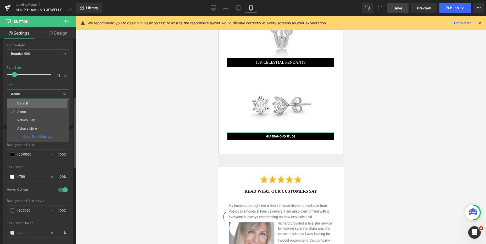
drag, startPoint x: 47, startPoint y: 99, endPoint x: 39, endPoint y: 103, distance: 8.5
click at [39, 101] on div "Acme Default Acme Roboto Slab Abhaya Libre Playball Abril Fatface Crimson Text …" at bounding box center [38, 95] width 62 height 12
click at [39, 103] on li "Default" at bounding box center [39, 103] width 65 height 8
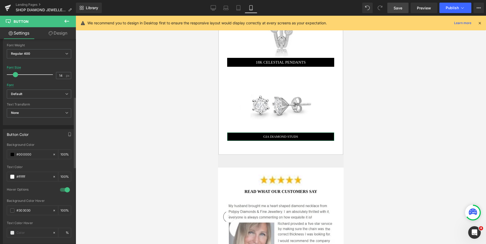
type input "15"
click at [17, 76] on span at bounding box center [15, 74] width 5 height 5
click at [401, 8] on span "Save" at bounding box center [397, 7] width 9 height 5
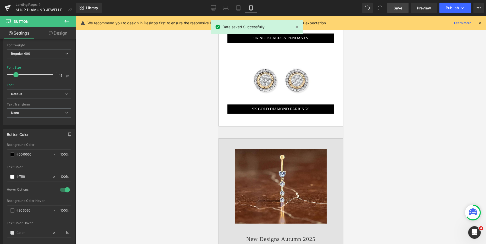
scroll to position [747, 0]
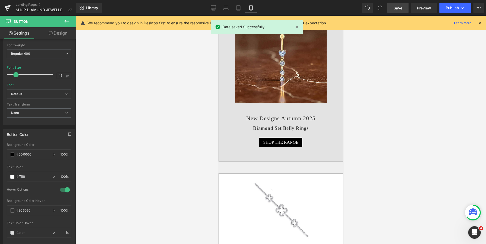
drag, startPoint x: 342, startPoint y: 155, endPoint x: 563, endPoint y: 117, distance: 225.0
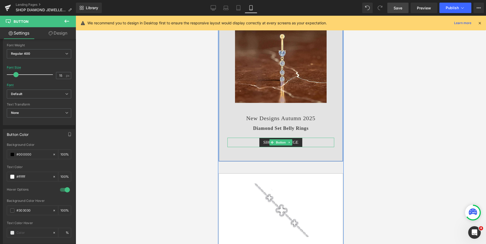
click at [267, 140] on span "SHOP THE RANGE" at bounding box center [280, 142] width 35 height 4
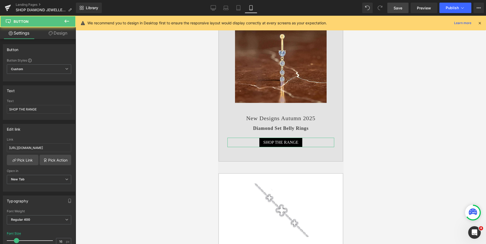
click at [61, 34] on link "Design" at bounding box center [58, 33] width 38 height 12
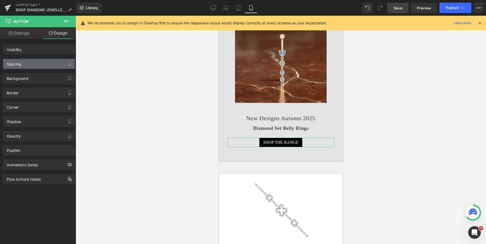
click at [33, 62] on div "Spacing" at bounding box center [39, 64] width 72 height 10
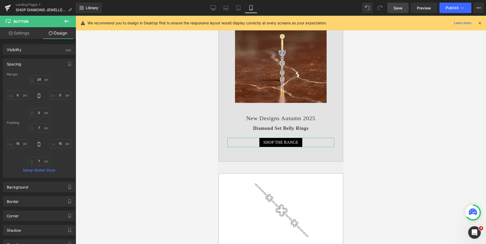
type input "24"
type input "0"
type input "7"
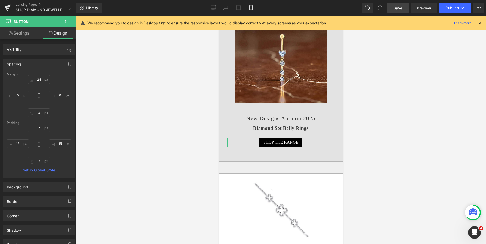
type input "15"
type input "7"
click at [20, 146] on input "15" at bounding box center [18, 143] width 22 height 9
type input "22"
click at [58, 144] on input "15" at bounding box center [60, 143] width 22 height 9
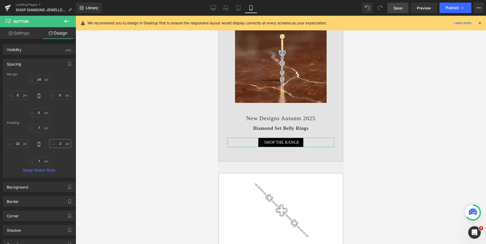
type input "22"
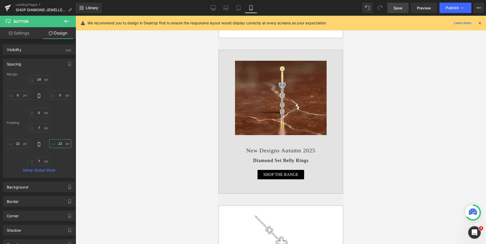
scroll to position [712, 0]
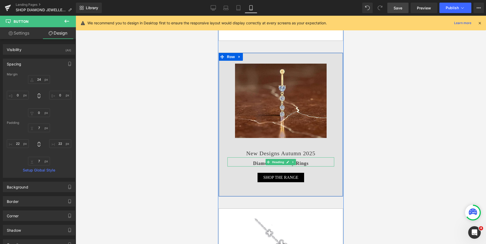
click at [255, 160] on h2 "Diamond Set Belly Rings" at bounding box center [280, 163] width 107 height 6
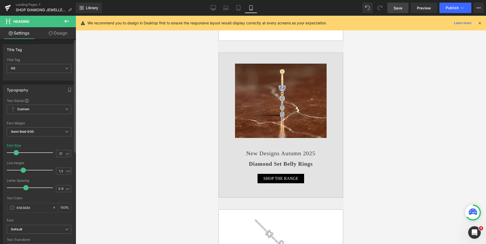
type input "20"
click at [15, 153] on span at bounding box center [15, 152] width 5 height 5
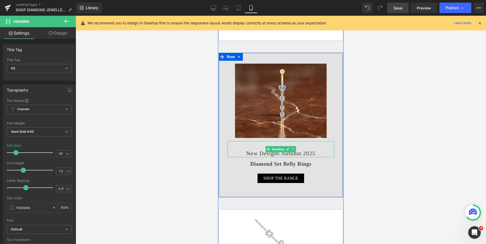
click at [256, 151] on h2 "New Designs Autumn 2025" at bounding box center [280, 154] width 107 height 8
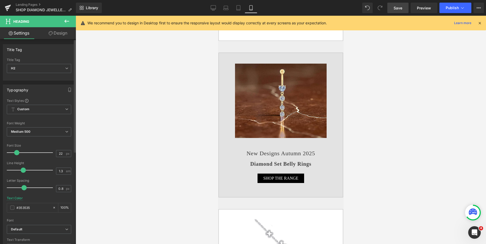
type input "0.7"
click at [24, 186] on span at bounding box center [23, 187] width 5 height 5
type input "26"
click at [19, 153] on span at bounding box center [18, 152] width 5 height 5
click at [13, 207] on span at bounding box center [12, 207] width 4 height 4
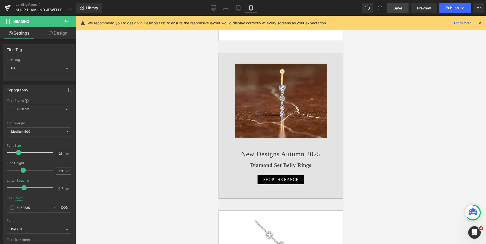
click at [376, 146] on div at bounding box center [281, 130] width 410 height 228
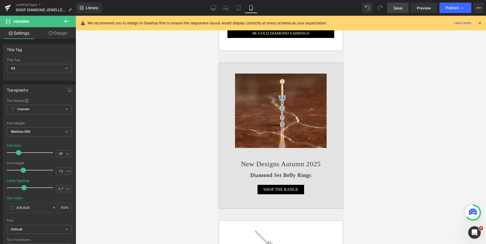
scroll to position [665, 0]
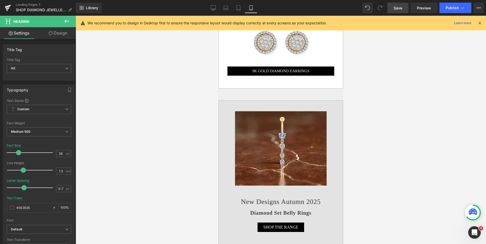
drag, startPoint x: 341, startPoint y: 98, endPoint x: 562, endPoint y: 111, distance: 221.2
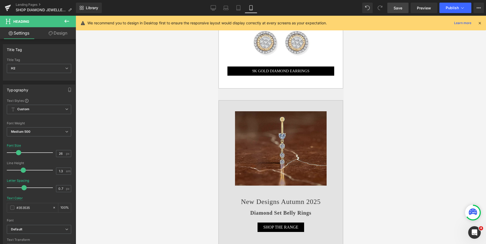
click at [264, 121] on img at bounding box center [281, 148] width 92 height 75
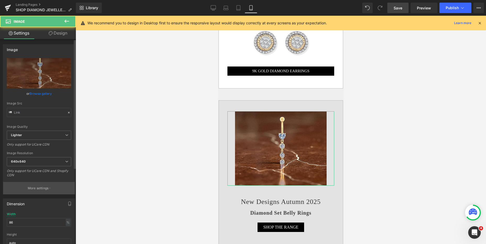
type input "https://ucarecdn.com/0c85e795-2cf4-43a7-984e-15dafc6db1ac/-/format/auto/-/previ…"
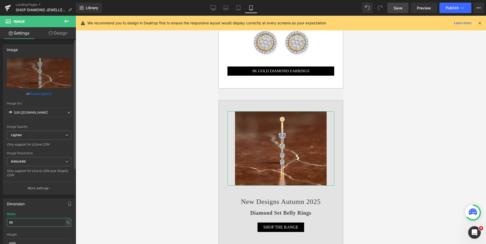
drag, startPoint x: 17, startPoint y: 220, endPoint x: 9, endPoint y: 222, distance: 7.8
click at [9, 222] on input "86" at bounding box center [39, 222] width 64 height 9
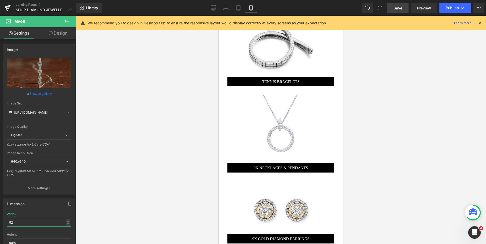
scroll to position [368, 0]
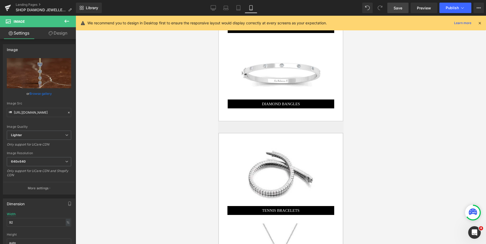
click at [395, 10] on span "Save" at bounding box center [397, 7] width 9 height 5
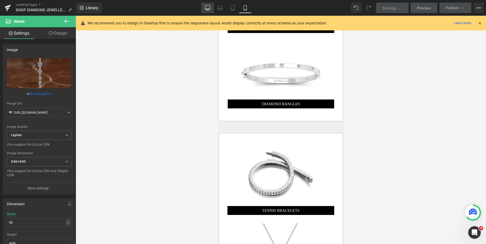
click at [207, 9] on icon at bounding box center [207, 9] width 5 height 0
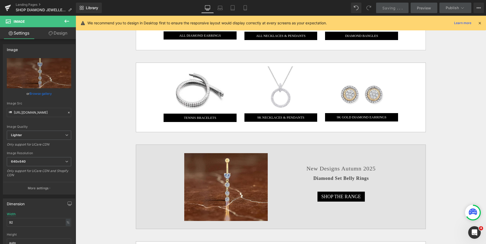
type input "78"
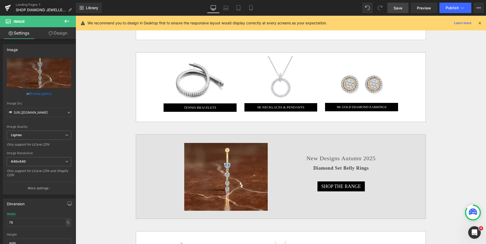
scroll to position [384, 0]
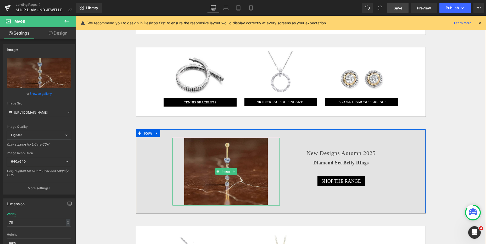
click at [211, 147] on img at bounding box center [225, 172] width 83 height 68
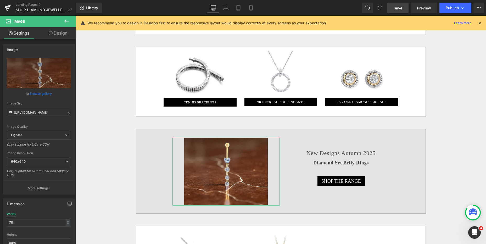
click at [63, 36] on link "Design" at bounding box center [58, 33] width 38 height 12
click at [0, 0] on div "Spacing" at bounding box center [0, 0] width 0 height 0
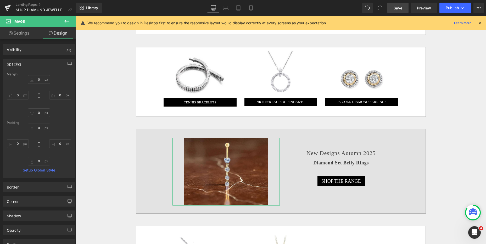
type input "0"
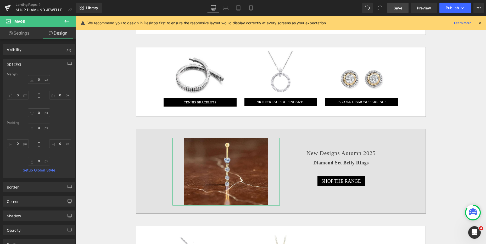
type input "0"
click at [29, 65] on div "Spacing" at bounding box center [39, 64] width 72 height 10
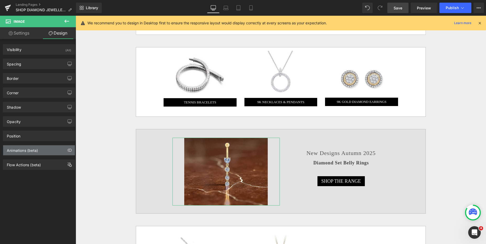
click at [18, 148] on div "Animations (beta)" at bounding box center [22, 148] width 31 height 7
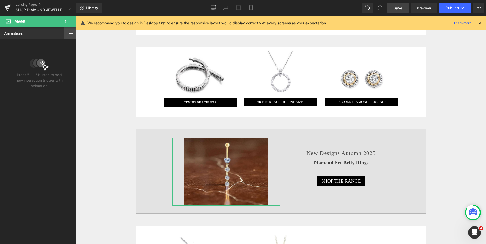
click at [69, 33] on rect at bounding box center [71, 33] width 4 height 1
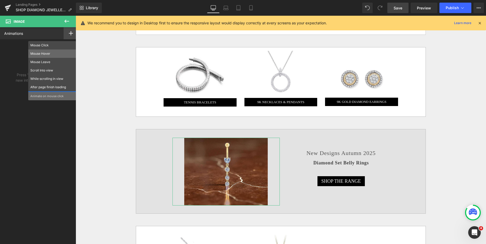
click at [49, 54] on p "Mouse Hover" at bounding box center [52, 53] width 44 height 5
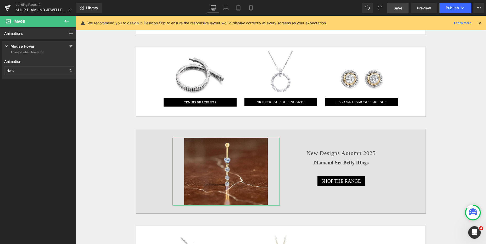
click at [36, 74] on div "None" at bounding box center [39, 70] width 70 height 9
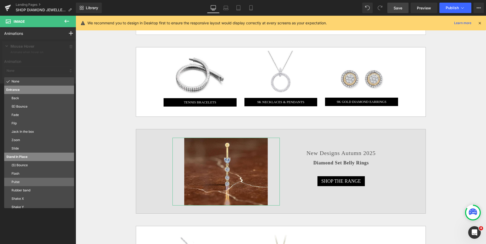
click at [17, 180] on p "Pulse" at bounding box center [42, 181] width 60 height 5
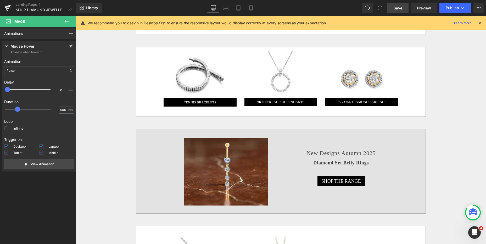
click at [397, 8] on span "Save" at bounding box center [397, 7] width 9 height 5
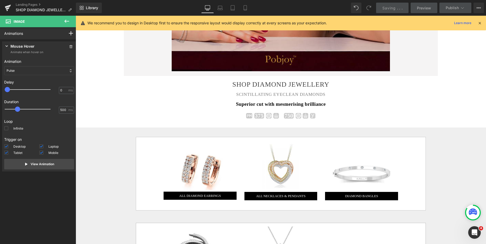
scroll to position [236, 0]
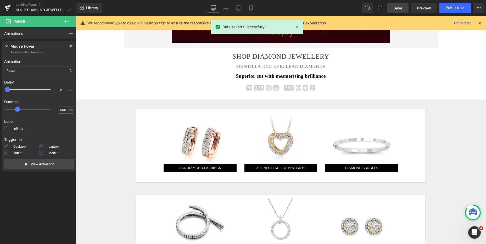
click at [396, 7] on span "Save" at bounding box center [397, 7] width 9 height 5
click at [456, 9] on span "Publish" at bounding box center [451, 8] width 13 height 4
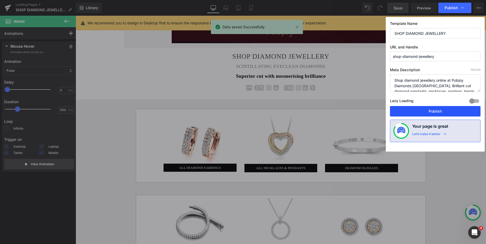
click at [431, 110] on button "Publish" at bounding box center [435, 111] width 91 height 10
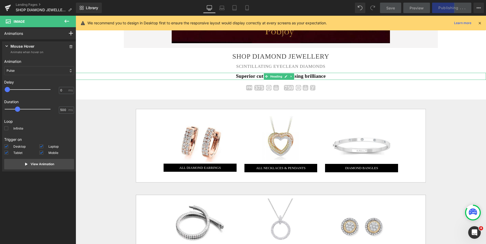
click at [250, 77] on h3 "Superior cut with mesmerising brilliance" at bounding box center [281, 76] width 410 height 7
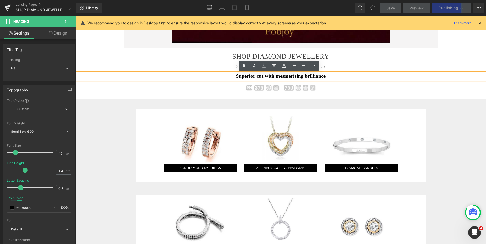
click at [61, 33] on link "Design" at bounding box center [58, 33] width 38 height 12
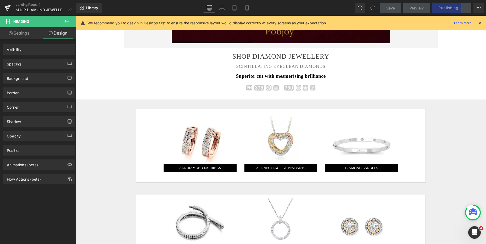
click at [32, 60] on div "Spacing" at bounding box center [39, 64] width 72 height 10
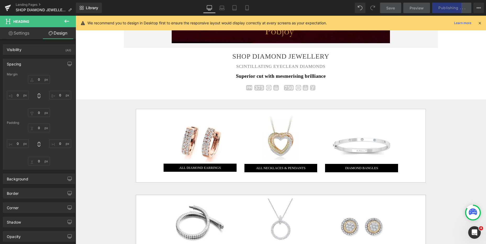
type input "0"
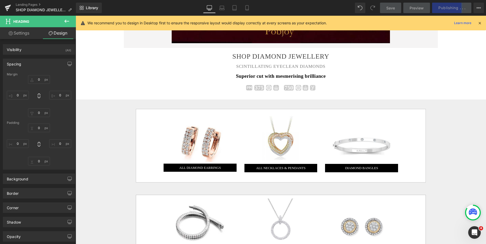
type input "0"
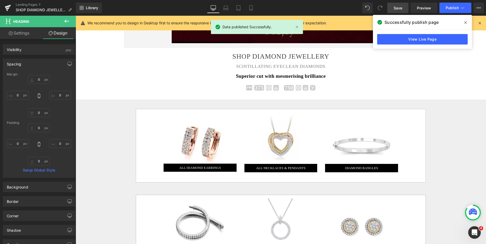
click at [76, 16] on div at bounding box center [76, 16] width 0 height 0
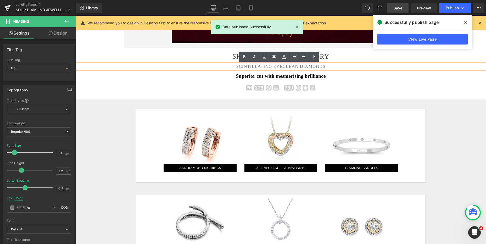
click at [65, 36] on link "Design" at bounding box center [58, 33] width 38 height 12
click at [0, 0] on div "Spacing" at bounding box center [0, 0] width 0 height 0
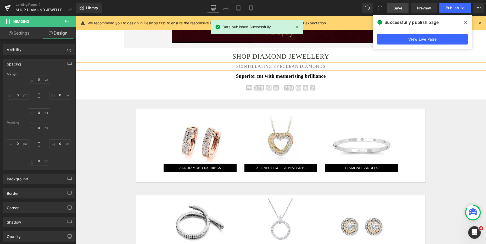
type input "9"
type input "0"
type input "14"
type input "0"
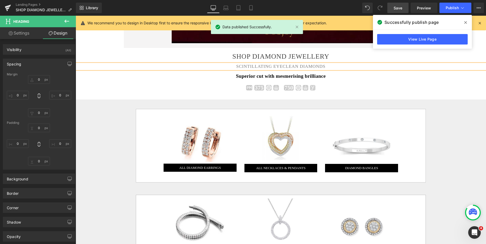
type input "0"
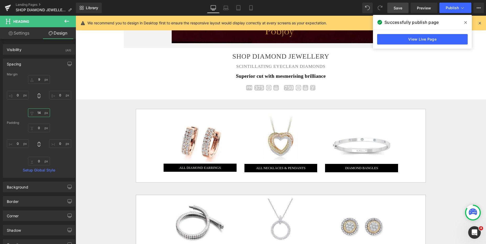
click at [37, 113] on input "14" at bounding box center [39, 112] width 22 height 9
type input "8"
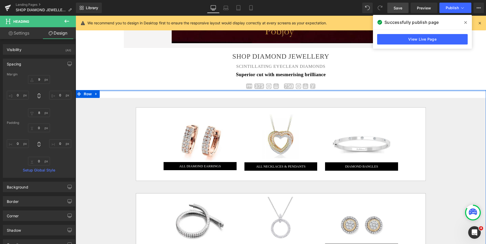
drag, startPoint x: 335, startPoint y: 91, endPoint x: 482, endPoint y: 73, distance: 148.1
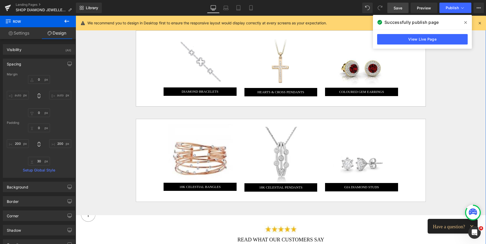
scroll to position [581, 0]
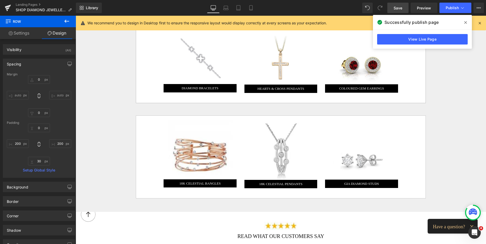
click at [398, 6] on span "Save" at bounding box center [397, 7] width 9 height 5
click at [452, 8] on span "Publish" at bounding box center [451, 8] width 13 height 4
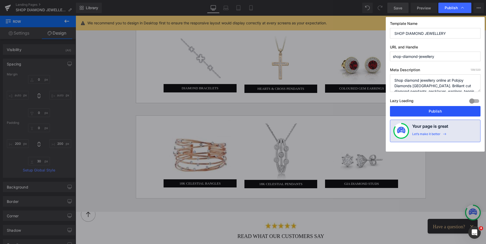
click at [436, 112] on button "Publish" at bounding box center [435, 111] width 91 height 10
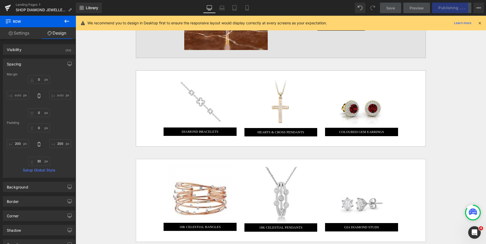
scroll to position [468, 0]
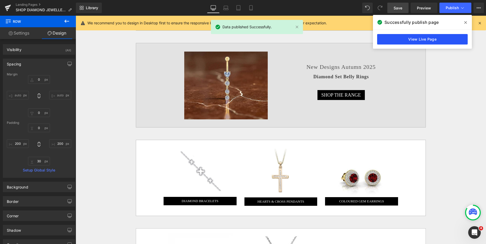
click at [428, 38] on link "View Live Page" at bounding box center [422, 39] width 91 height 10
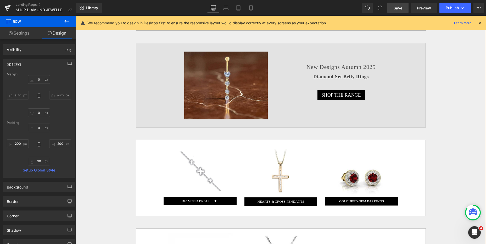
click at [109, 50] on div "Image ALL DIAMOND EARRINGS Button Image ALL NECKLACES & PENDANTS Button Image D…" at bounding box center [281, 95] width 410 height 459
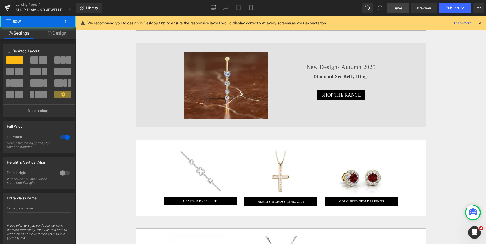
click at [136, 131] on div "Image ALL DIAMOND EARRINGS Button Image ALL NECKLACES & PENDANTS Button Image D…" at bounding box center [281, 93] width 290 height 436
click at [186, 35] on div "Image ALL DIAMOND EARRINGS Button Image ALL NECKLACES & PENDANTS Button Image D…" at bounding box center [281, 93] width 290 height 436
click at [59, 32] on link "Design" at bounding box center [57, 33] width 38 height 12
click at [125, 46] on div "Image ALL DIAMOND EARRINGS Button Image ALL NECKLACES & PENDANTS Button Image D…" at bounding box center [281, 95] width 410 height 459
click at [168, 42] on div "Image ALL DIAMOND EARRINGS Button Image ALL NECKLACES & PENDANTS Button Image D…" at bounding box center [281, 93] width 290 height 436
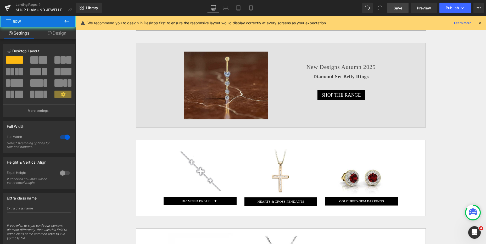
click at [170, 48] on div "Image New Designs Autumn 2025 Heading Diamond Set Belly Rings Heading SHOP THE …" at bounding box center [281, 85] width 290 height 84
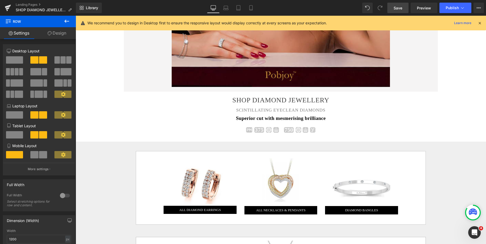
scroll to position [267, 0]
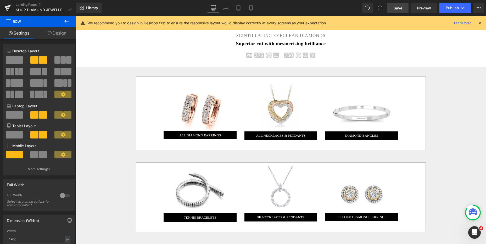
click at [76, 16] on div "36px" at bounding box center [76, 16] width 0 height 0
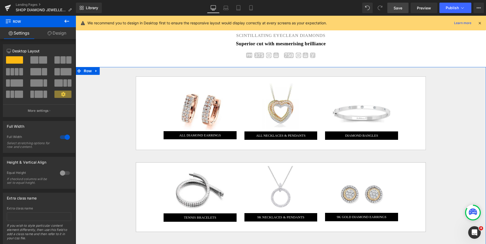
click at [59, 36] on link "Design" at bounding box center [57, 33] width 38 height 12
click at [0, 0] on div "Background" at bounding box center [0, 0] width 0 height 0
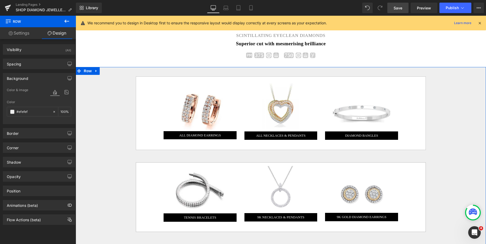
type input "#efefef"
type input "100"
click at [63, 92] on icon at bounding box center [66, 92] width 9 height 7
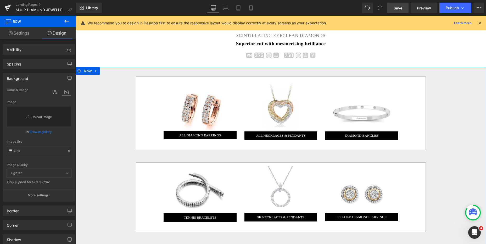
click at [42, 116] on link "Replace Image" at bounding box center [39, 116] width 64 height 20
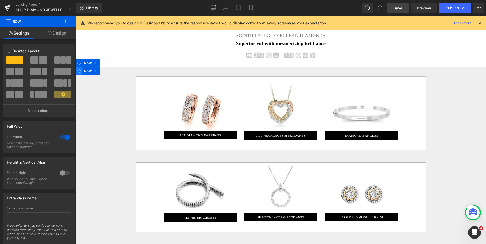
click at [77, 71] on icon at bounding box center [79, 71] width 4 height 4
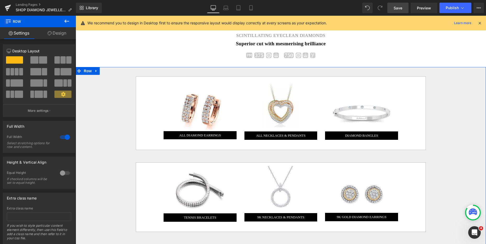
click at [61, 35] on link "Design" at bounding box center [57, 33] width 38 height 12
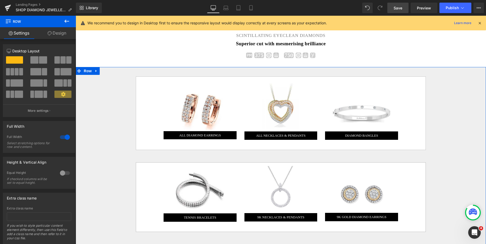
click at [63, 33] on link "Design" at bounding box center [57, 33] width 38 height 12
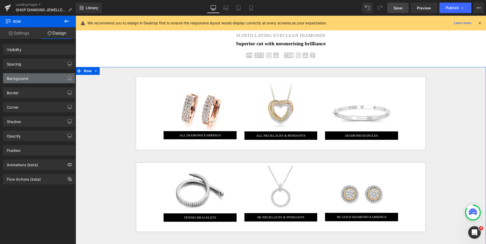
click at [27, 78] on div "Background" at bounding box center [17, 76] width 21 height 7
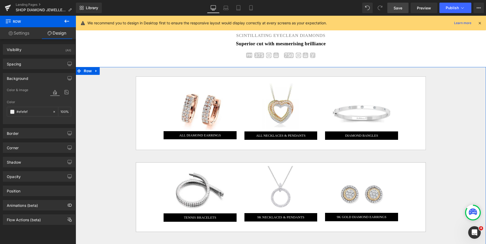
type input "#efefef"
type input "100"
click at [68, 92] on icon at bounding box center [66, 92] width 9 height 7
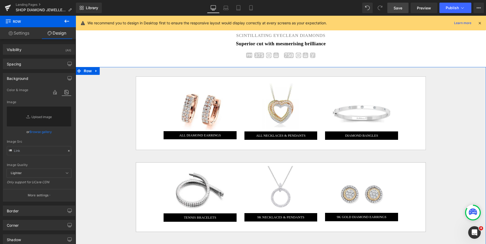
click at [29, 177] on div "Lighter Lighter Lightest" at bounding box center [39, 174] width 64 height 11
click at [30, 175] on span "Lighter" at bounding box center [39, 173] width 64 height 9
click at [32, 174] on span "Lighter" at bounding box center [39, 173] width 64 height 9
click at [40, 119] on link "Replace Image" at bounding box center [39, 116] width 64 height 20
type input "C:\fakepath\New Template-Photoroom-Photoroom (48).png"
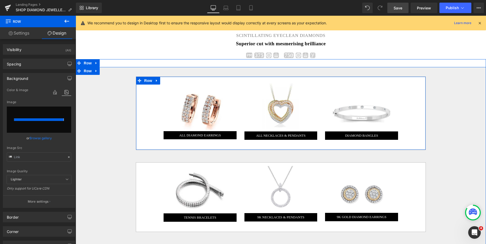
type input "https://ucarecdn.com/353cc856-cb3f-43b9-b0cc-418dc9d25b7a/-/format/auto/-/previ…"
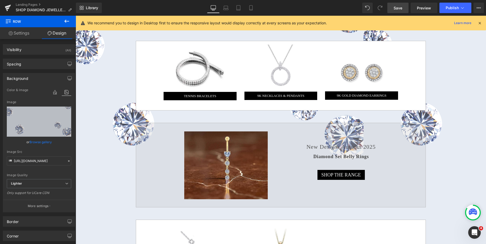
scroll to position [395, 0]
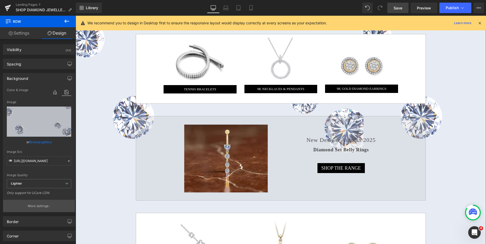
click at [45, 206] on p "More settings" at bounding box center [38, 206] width 21 height 5
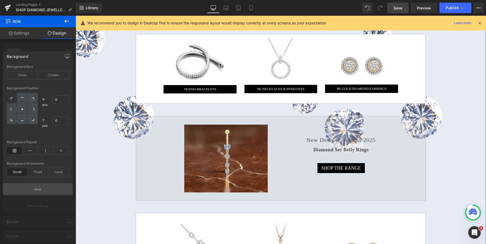
click at [38, 188] on p "Back" at bounding box center [38, 189] width 7 height 4
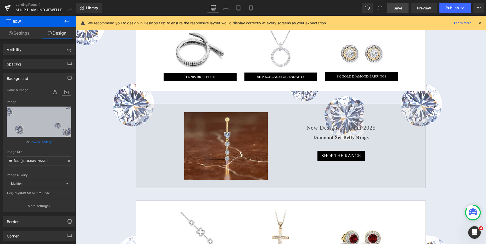
scroll to position [406, 0]
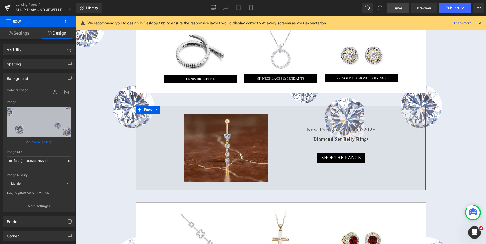
click at [164, 117] on div "Image New Designs Autumn 2025 Heading Diamond Set Belly Rings Heading SHOP THE …" at bounding box center [281, 147] width 290 height 84
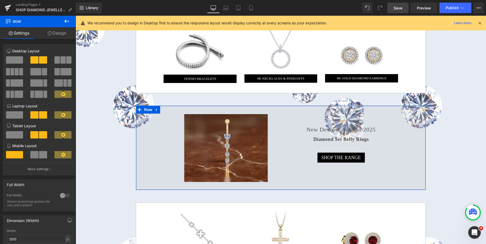
click at [62, 33] on link "Design" at bounding box center [57, 33] width 38 height 12
click at [0, 0] on div "Background" at bounding box center [0, 0] width 0 height 0
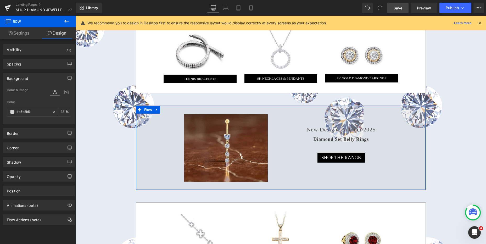
type input "#b5b5b5"
type input "22"
click at [11, 114] on span at bounding box center [12, 112] width 4 height 4
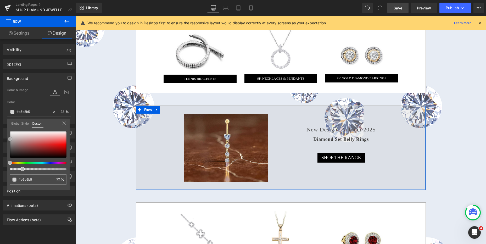
type input "#b2b2b2"
type input "#9c9a9a"
type input "#949292"
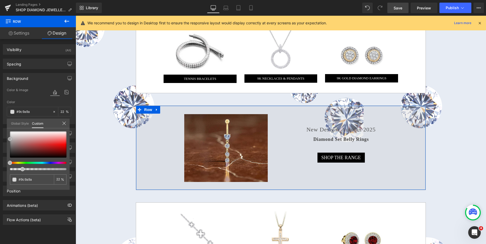
type input "#949292"
type input "#8a8888"
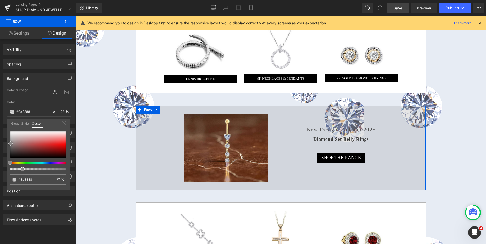
type input "#8d8b8b"
type input "#9c9a9a"
click at [11, 140] on span at bounding box center [10, 141] width 4 height 4
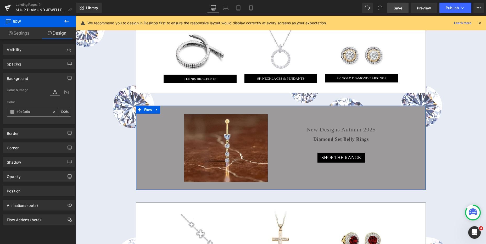
type input "100"
click at [14, 112] on span at bounding box center [12, 112] width 4 height 4
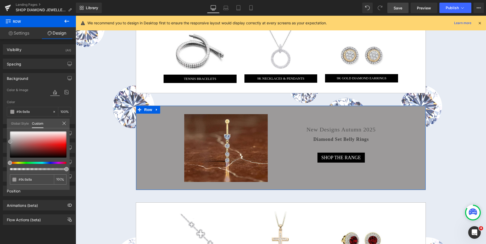
type input "#9b9b9b"
type input "#adadad"
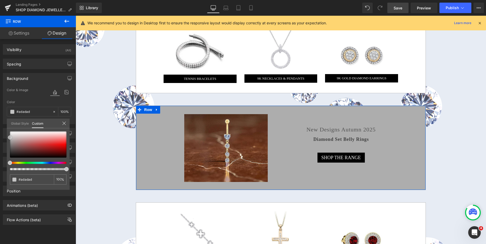
type input "#c1c1c1"
type input "#d8d8d8"
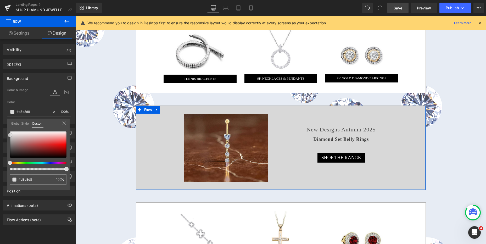
type input "#dbdbdb"
type input "#dddddd"
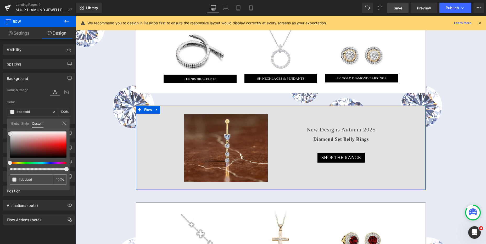
type input "#e2e2e2"
type input "#e8e8e8"
type input "#ededed"
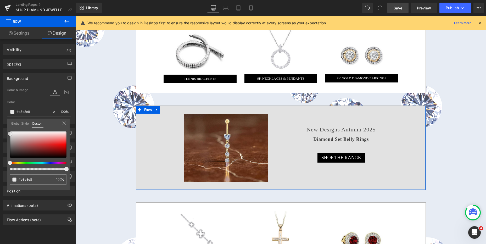
type input "#ededed"
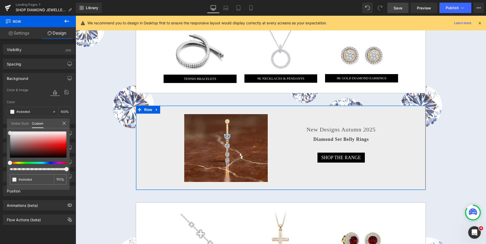
type input "#efefef"
type input "#ededed"
type input "#dddddd"
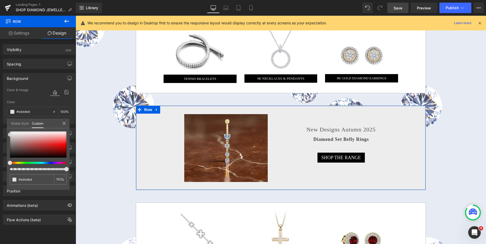
type input "#dddddd"
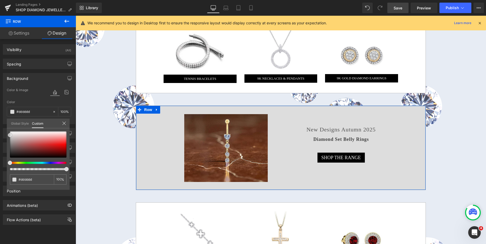
type input "#dbdbdb"
type input "#d6d6d6"
type input "#d8d8d8"
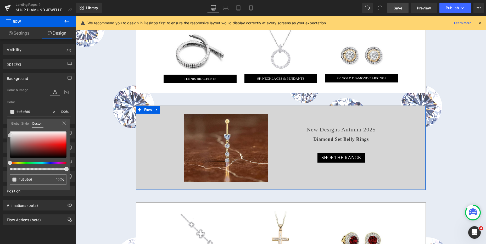
type input "#d8d8d8"
type input "#dbdbdb"
type input "#dddddd"
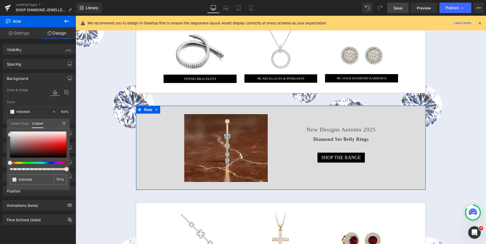
type input "#e0e0e0"
type input "#e2e2e2"
type input "#e5e5e5"
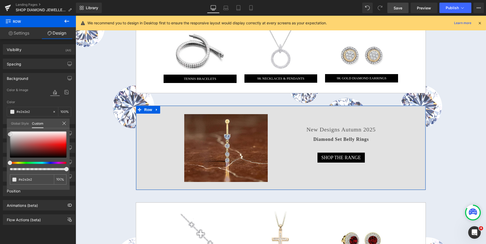
type input "#e5e5e5"
drag, startPoint x: 11, startPoint y: 141, endPoint x: 8, endPoint y: 133, distance: 8.4
click at [8, 133] on div "#e5e5e5 100 %" at bounding box center [38, 160] width 63 height 58
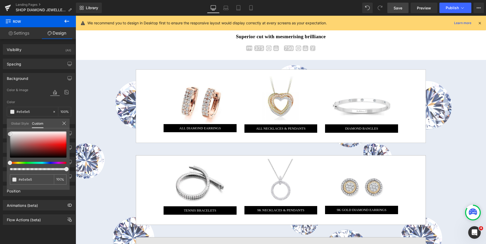
scroll to position [290, 0]
